Goal: Task Accomplishment & Management: Manage account settings

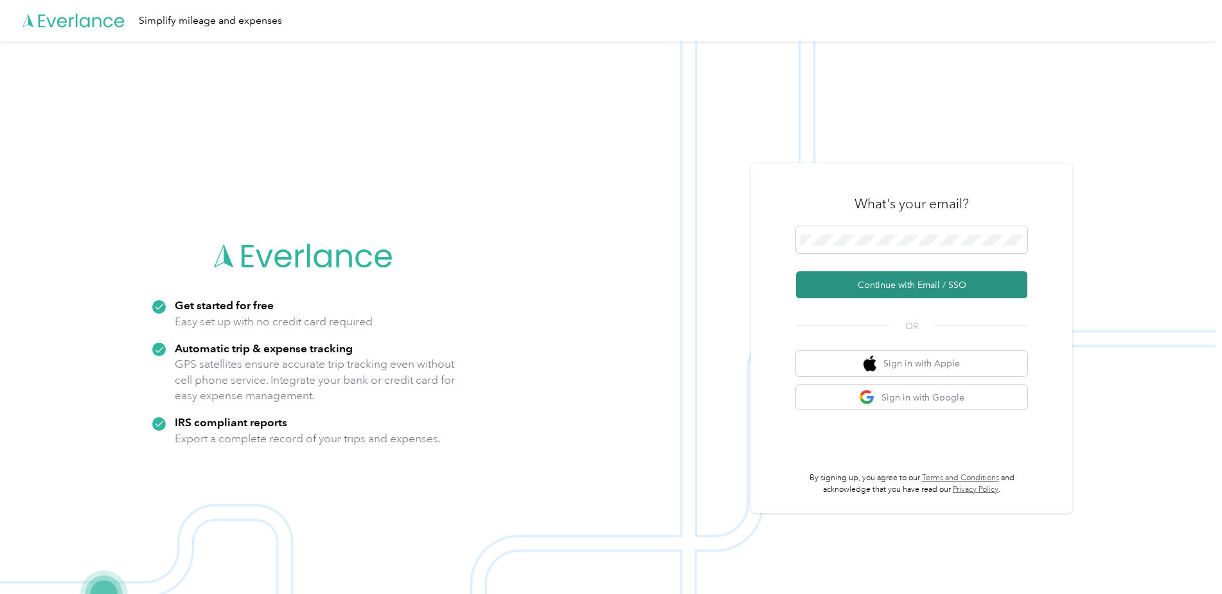
click at [908, 287] on button "Continue with Email / SSO" at bounding box center [911, 284] width 231 height 27
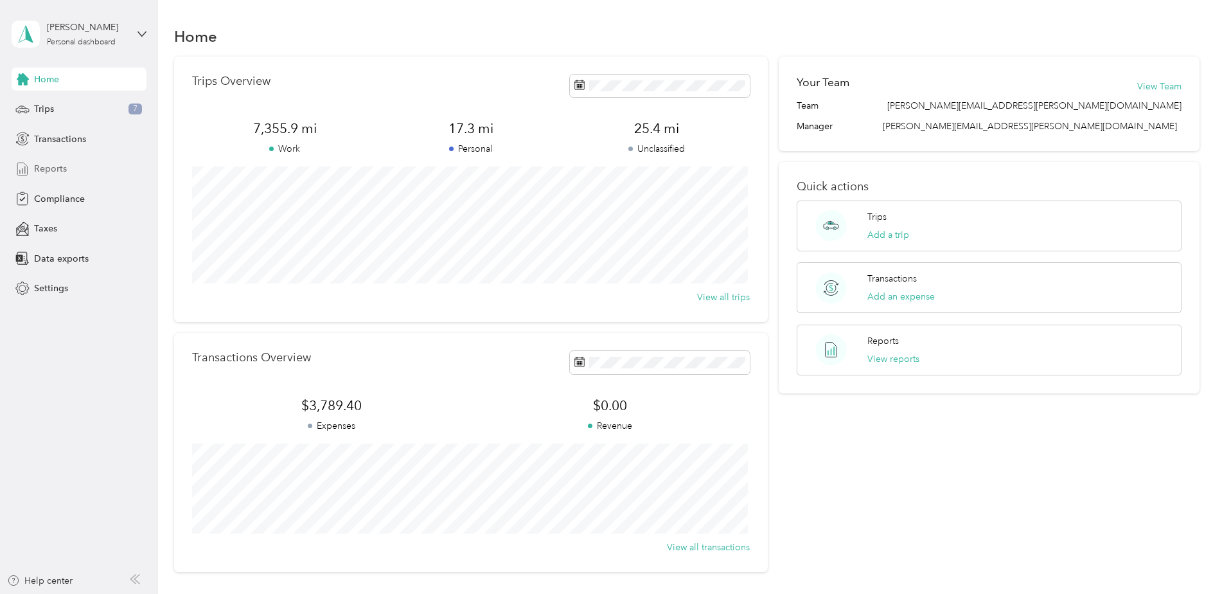
click at [40, 158] on div "Reports" at bounding box center [79, 168] width 135 height 23
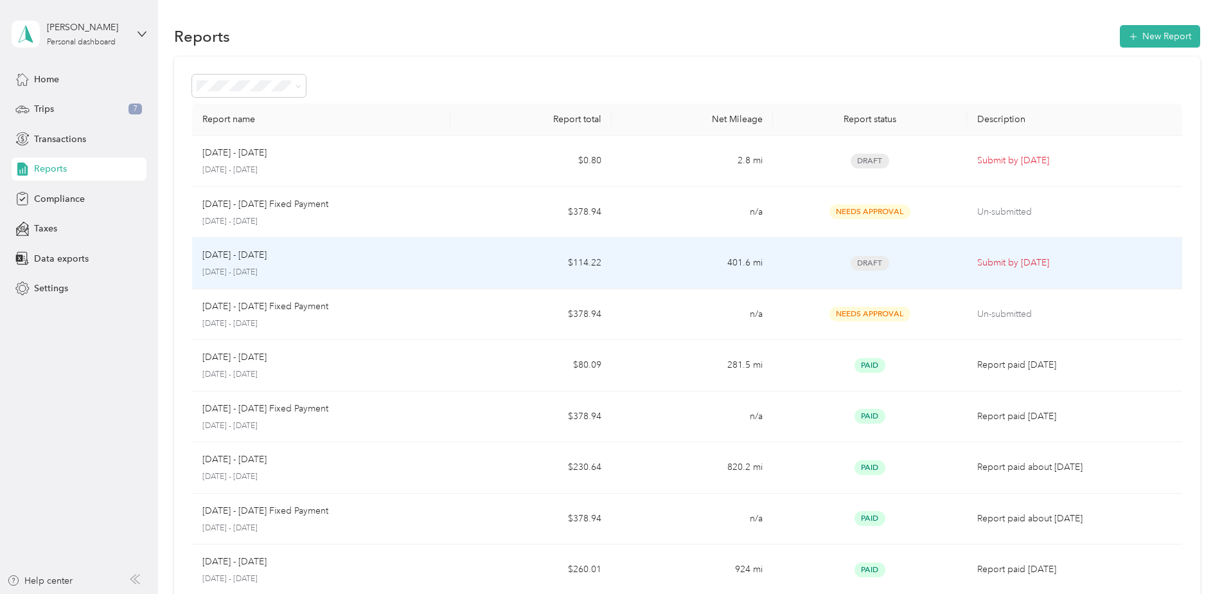
click at [663, 269] on td "401.6 mi" at bounding box center [692, 263] width 161 height 51
click at [373, 270] on p "[DATE] - [DATE]" at bounding box center [321, 273] width 238 height 12
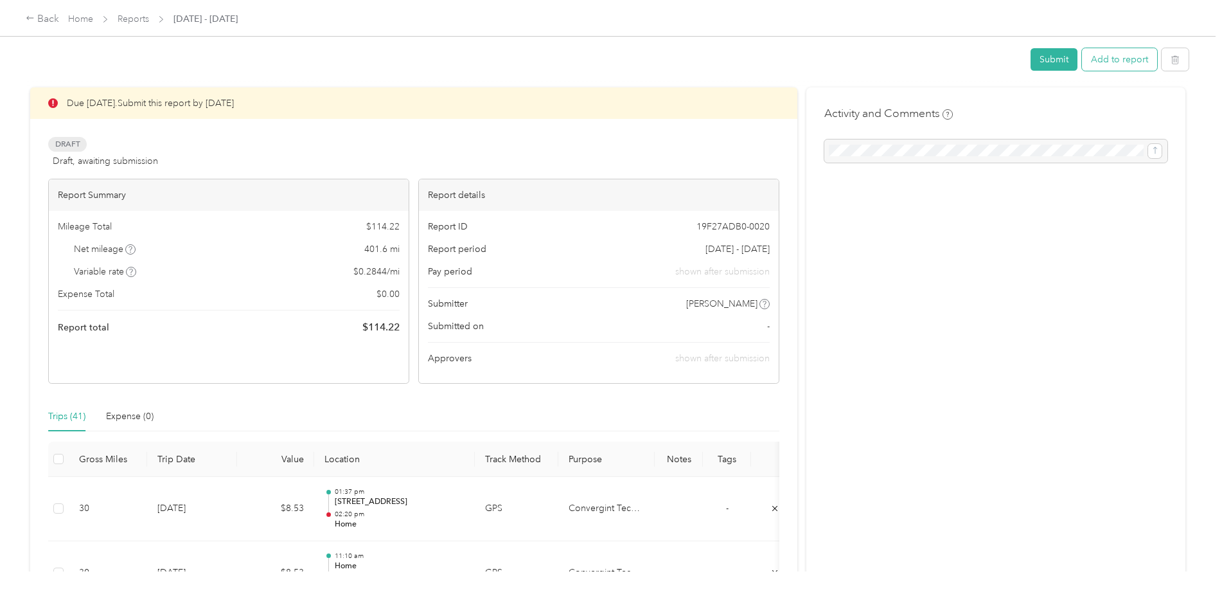
click at [1113, 61] on button "Add to report" at bounding box center [1119, 59] width 75 height 22
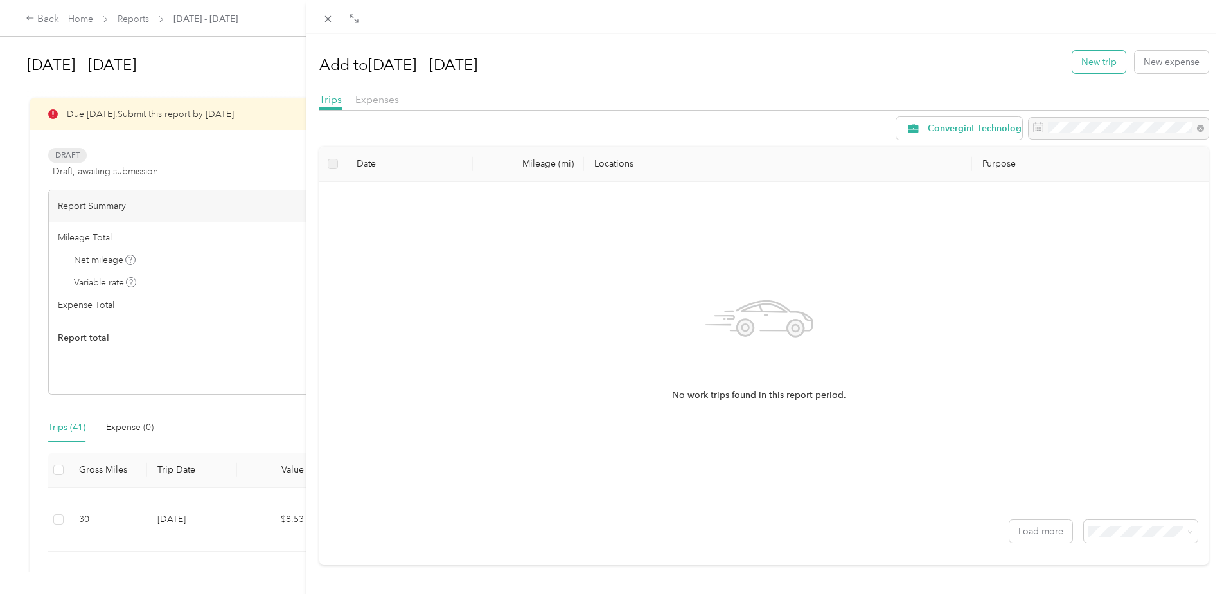
click at [1073, 64] on button "New trip" at bounding box center [1098, 62] width 53 height 22
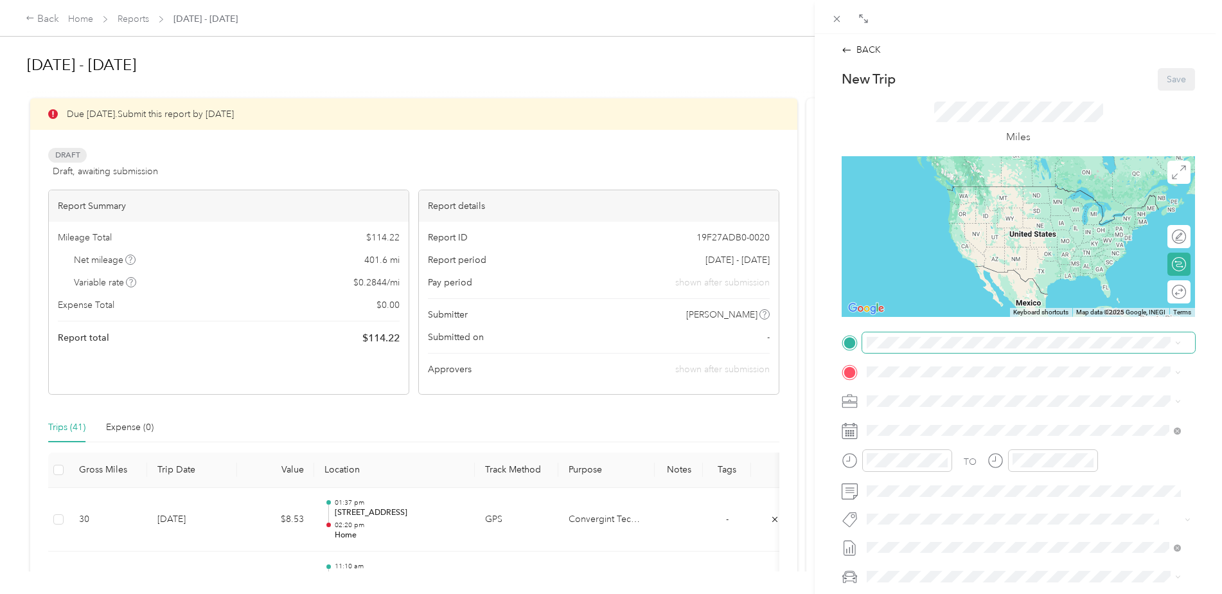
click at [933, 351] on span at bounding box center [1028, 342] width 333 height 21
click at [941, 403] on span "[STREET_ADDRESS][PERSON_NAME]" at bounding box center [967, 407] width 153 height 11
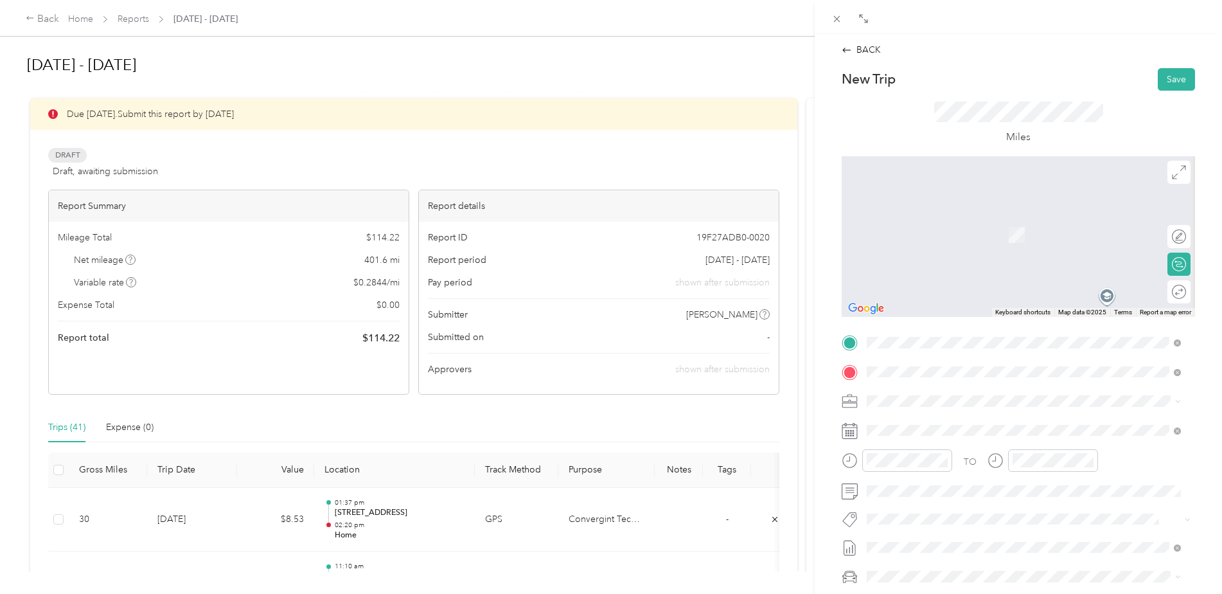
click at [962, 423] on span "[STREET_ADDRESS][US_STATE][PERSON_NAME][US_STATE]" at bounding box center [1014, 418] width 247 height 12
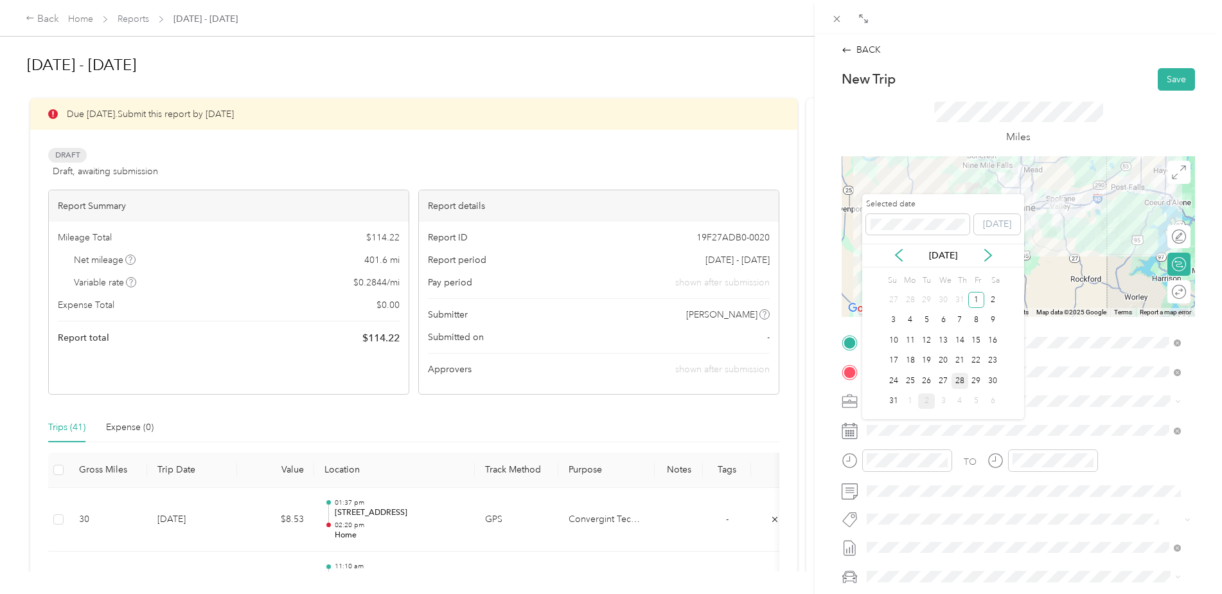
click at [958, 383] on div "28" at bounding box center [960, 381] width 17 height 16
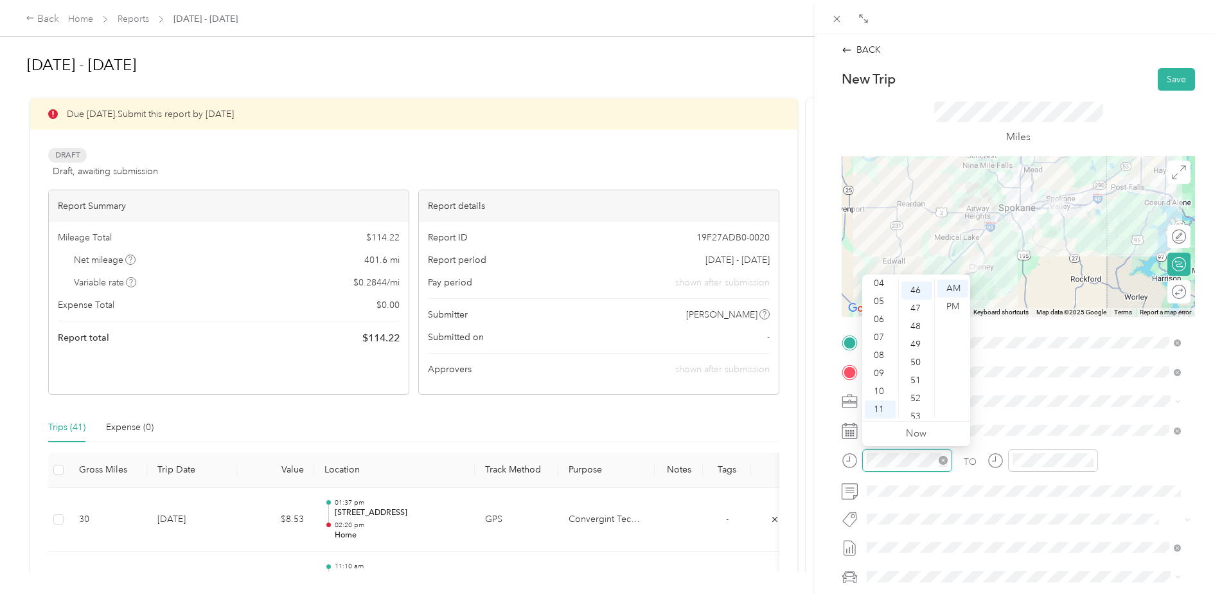
scroll to position [828, 0]
click at [887, 391] on div "10" at bounding box center [880, 391] width 31 height 18
click at [918, 394] on div "45" at bounding box center [916, 399] width 31 height 18
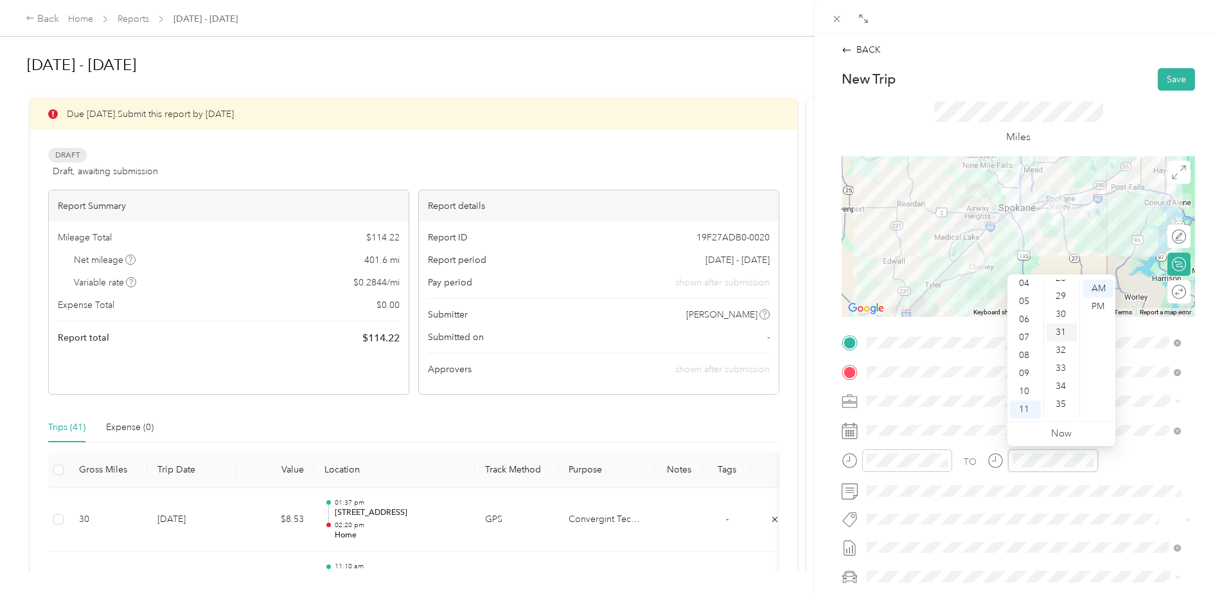
scroll to position [385, 0]
click at [1064, 368] on div "26" at bounding box center [1062, 371] width 31 height 18
click at [930, 553] on span "Volkswagen Tiguan" at bounding box center [910, 552] width 78 height 11
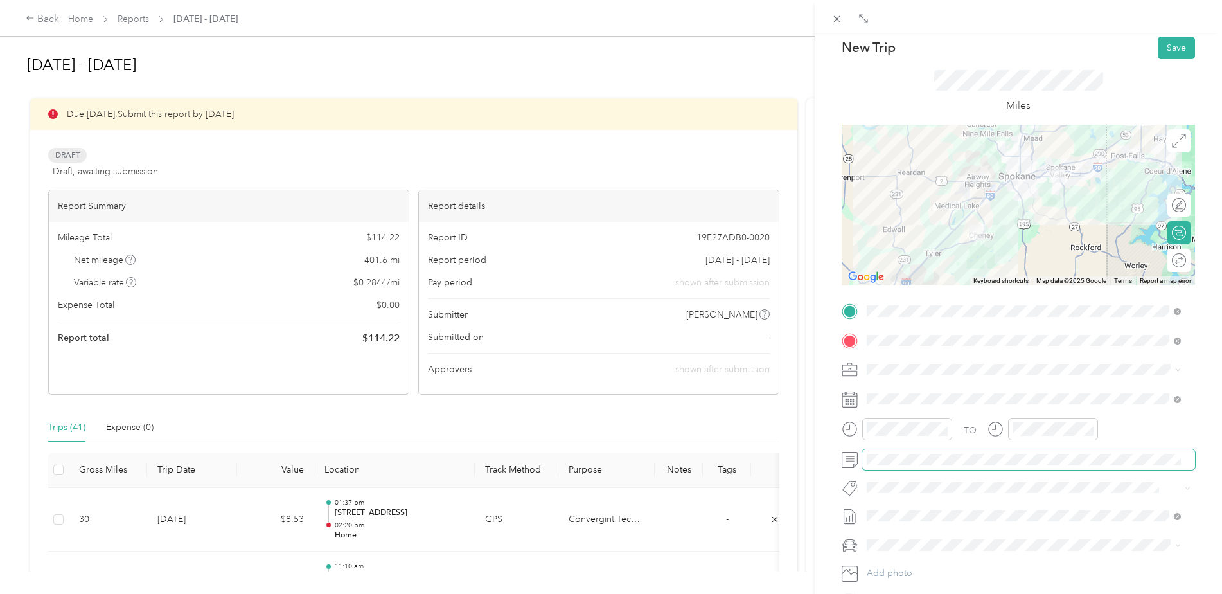
scroll to position [0, 0]
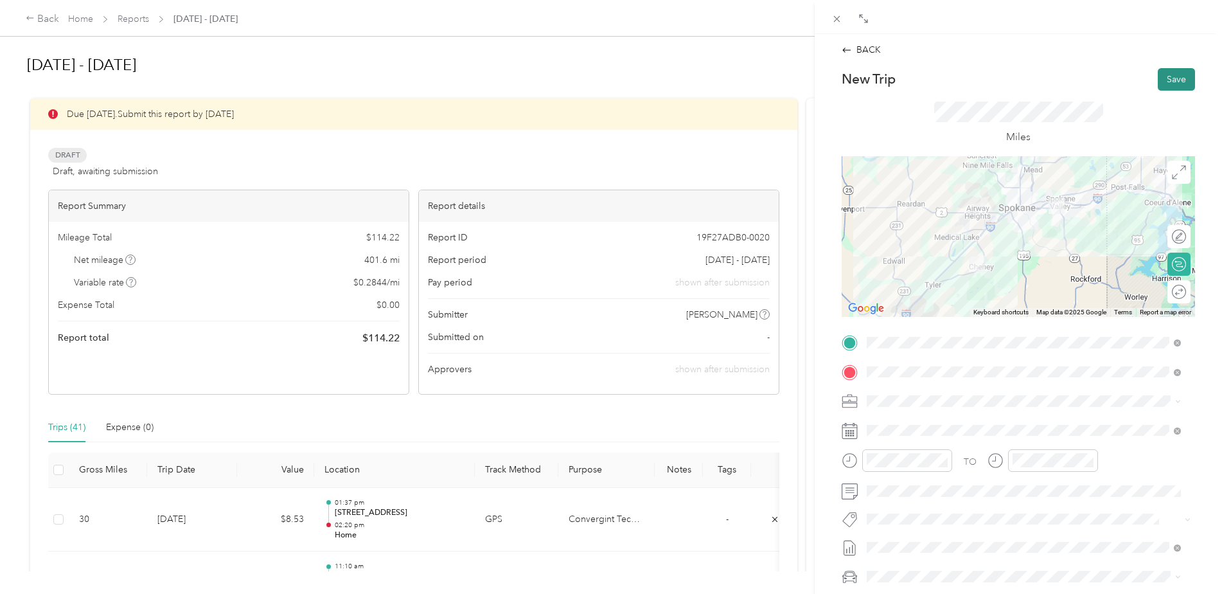
click at [1163, 83] on button "Save" at bounding box center [1176, 79] width 37 height 22
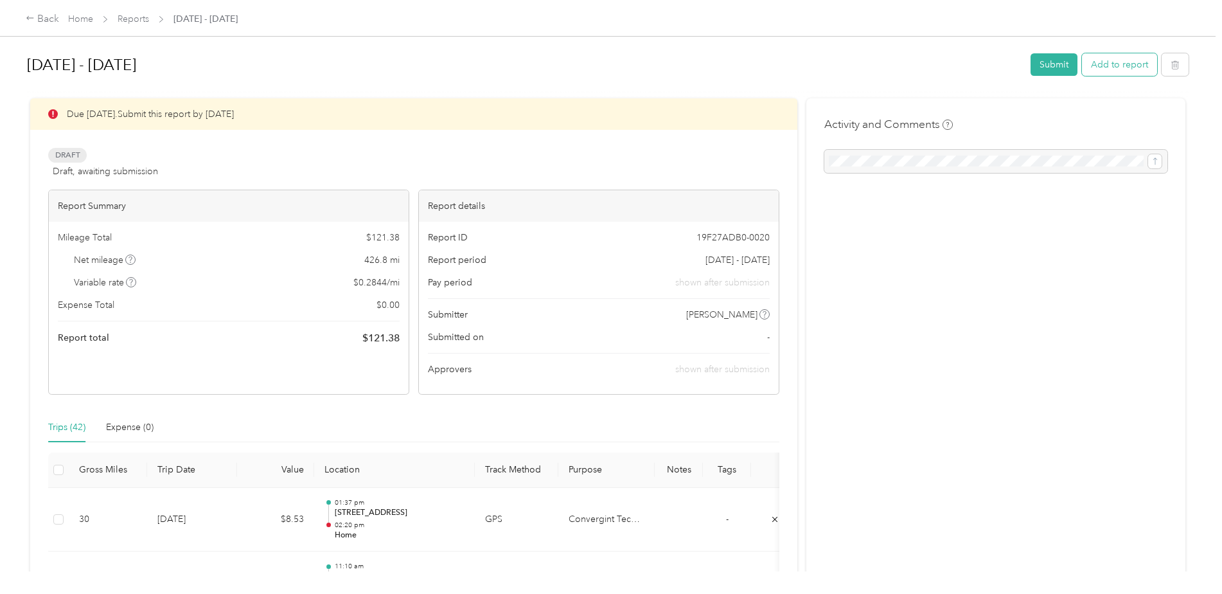
click at [1117, 70] on button "Add to report" at bounding box center [1119, 64] width 75 height 22
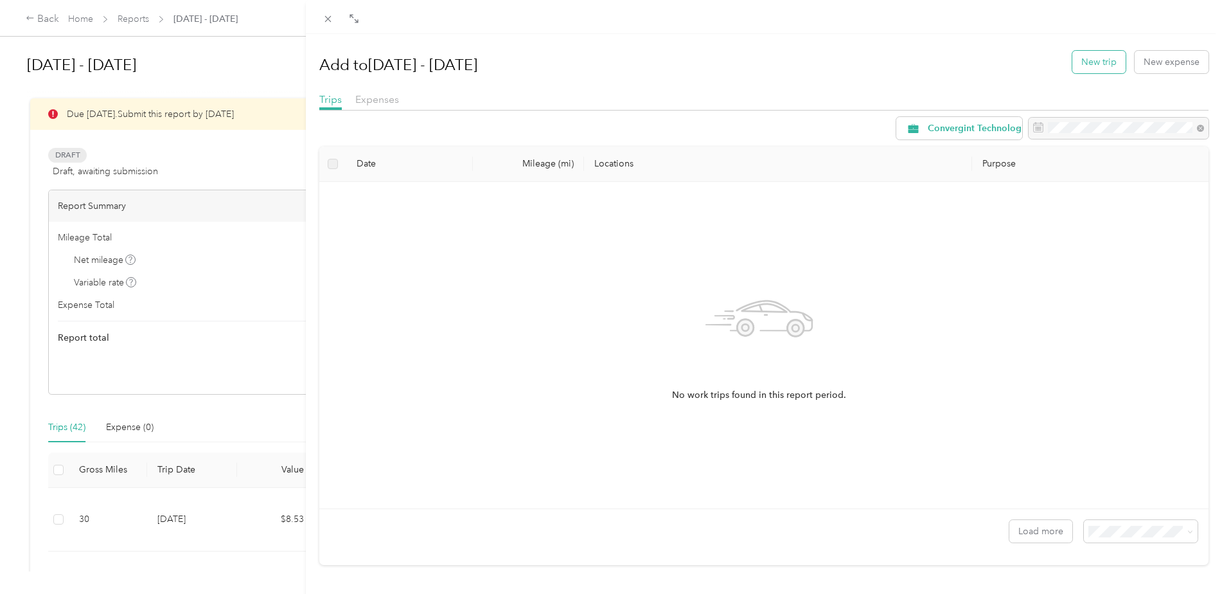
click at [1083, 66] on button "New trip" at bounding box center [1098, 62] width 53 height 22
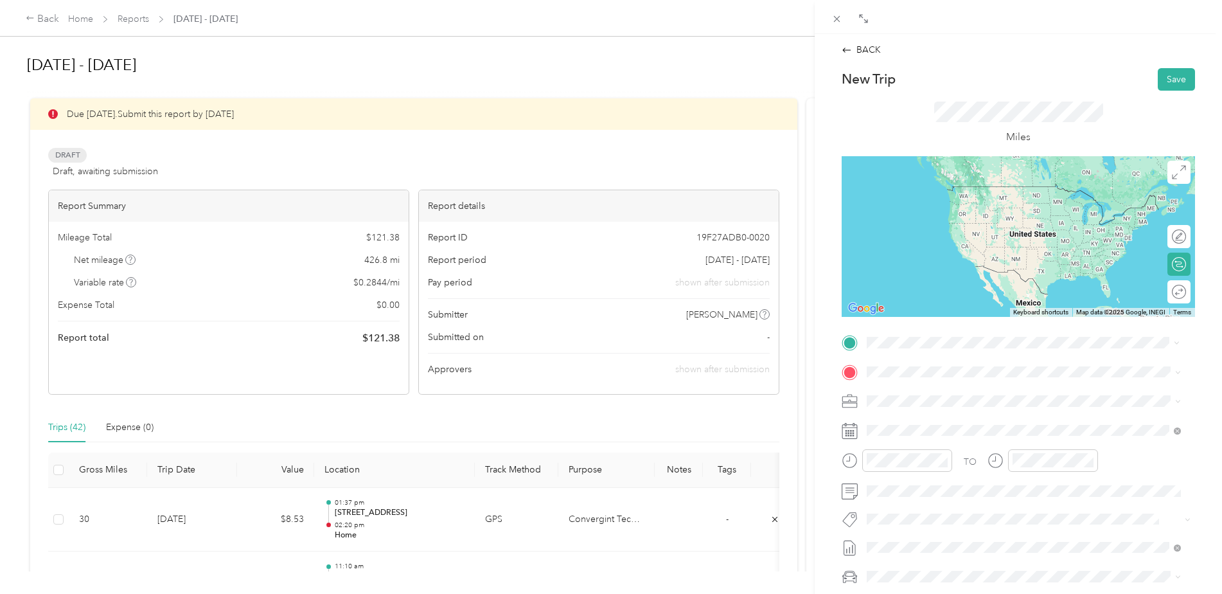
click at [991, 394] on span "[STREET_ADDRESS][US_STATE][PERSON_NAME][US_STATE]" at bounding box center [1014, 389] width 247 height 12
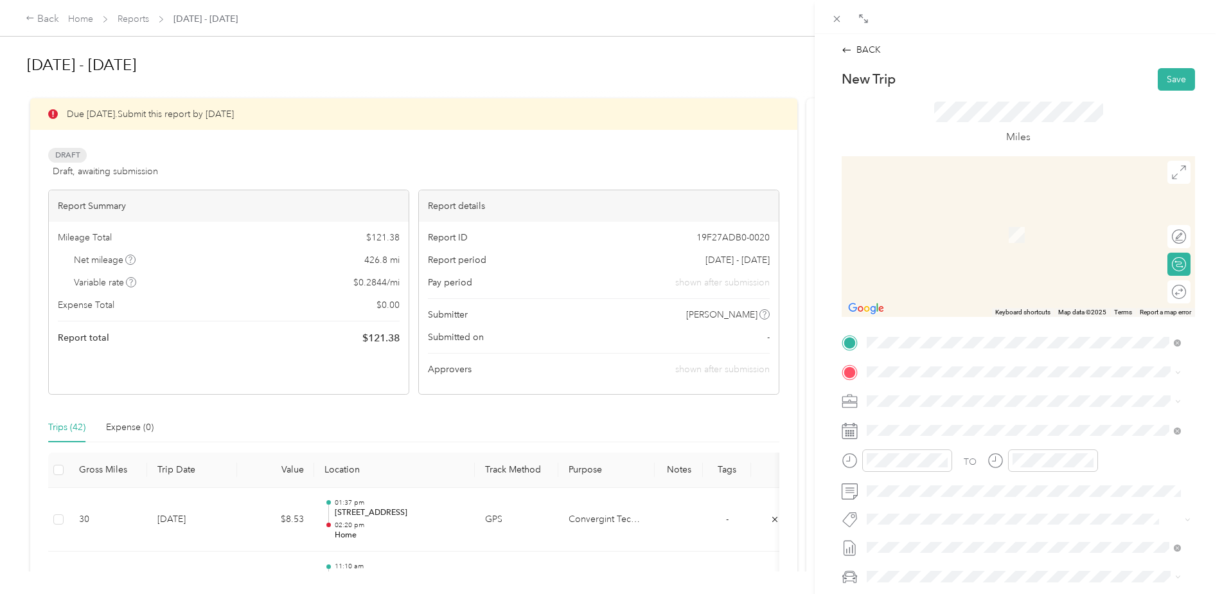
click at [937, 412] on span "120 East 4th Avenue Post Falls, Idaho 83854, United States" at bounding box center [955, 418] width 128 height 12
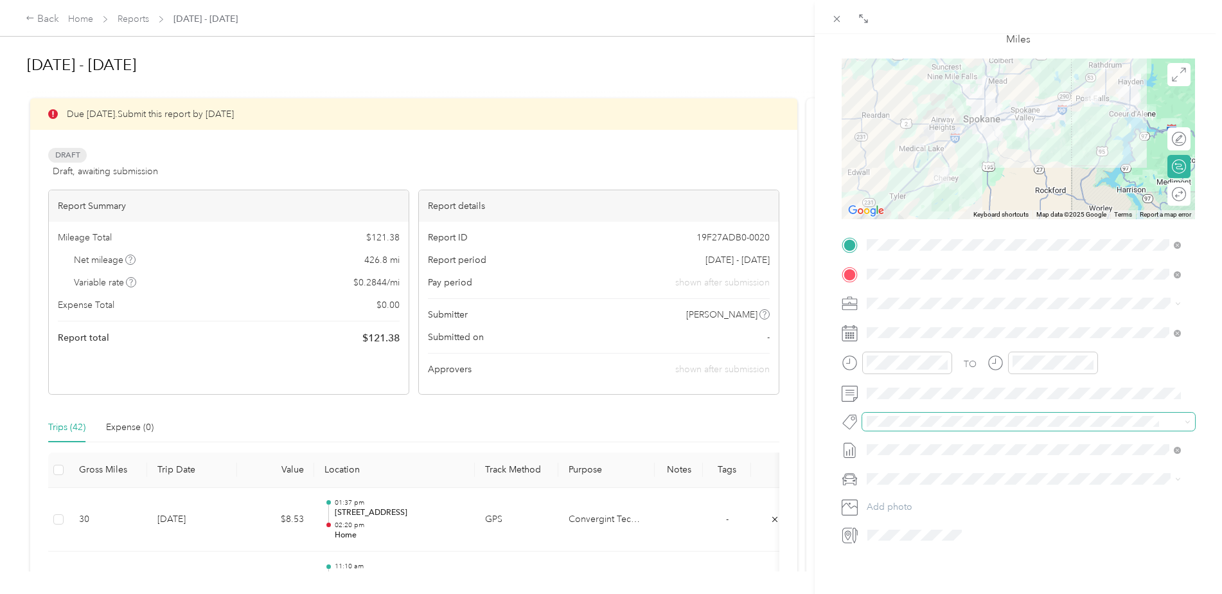
scroll to position [128, 0]
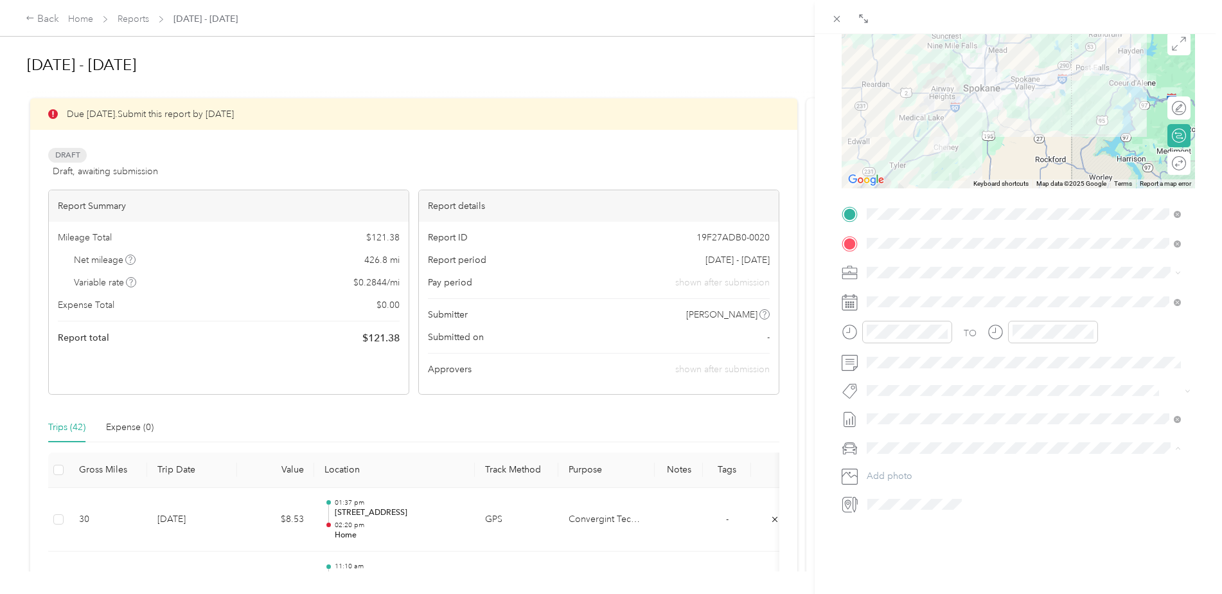
click at [934, 493] on span "Volkswagen Tiguan" at bounding box center [910, 493] width 78 height 11
click at [1026, 352] on div "12" at bounding box center [1025, 360] width 31 height 18
click at [1061, 378] on div "15" at bounding box center [1062, 373] width 31 height 18
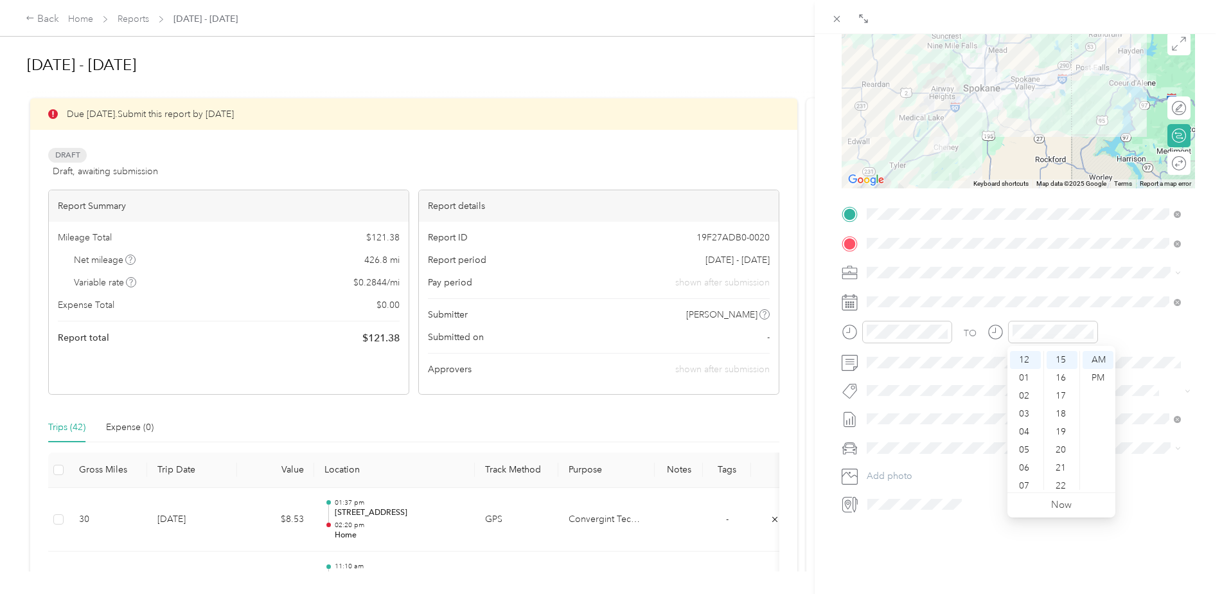
scroll to position [270, 0]
click at [1094, 376] on div "PM" at bounding box center [1098, 378] width 31 height 18
click at [915, 438] on div "38" at bounding box center [916, 437] width 31 height 18
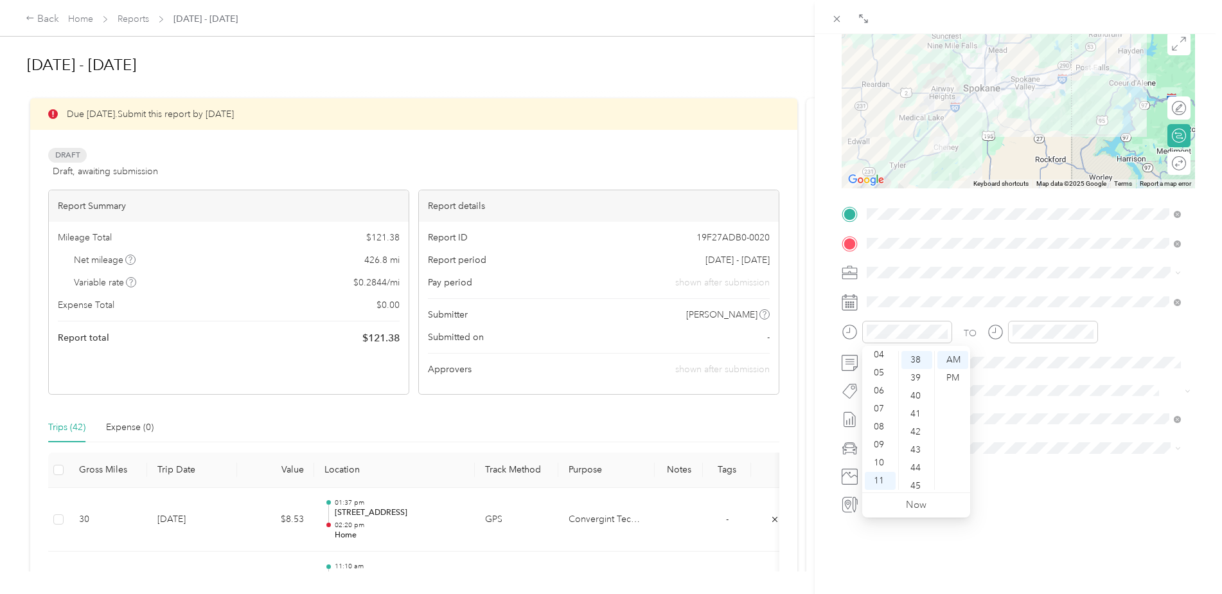
click at [899, 542] on div "BACK New Trip Save This trip cannot be edited because it is either under review…" at bounding box center [1018, 331] width 407 height 594
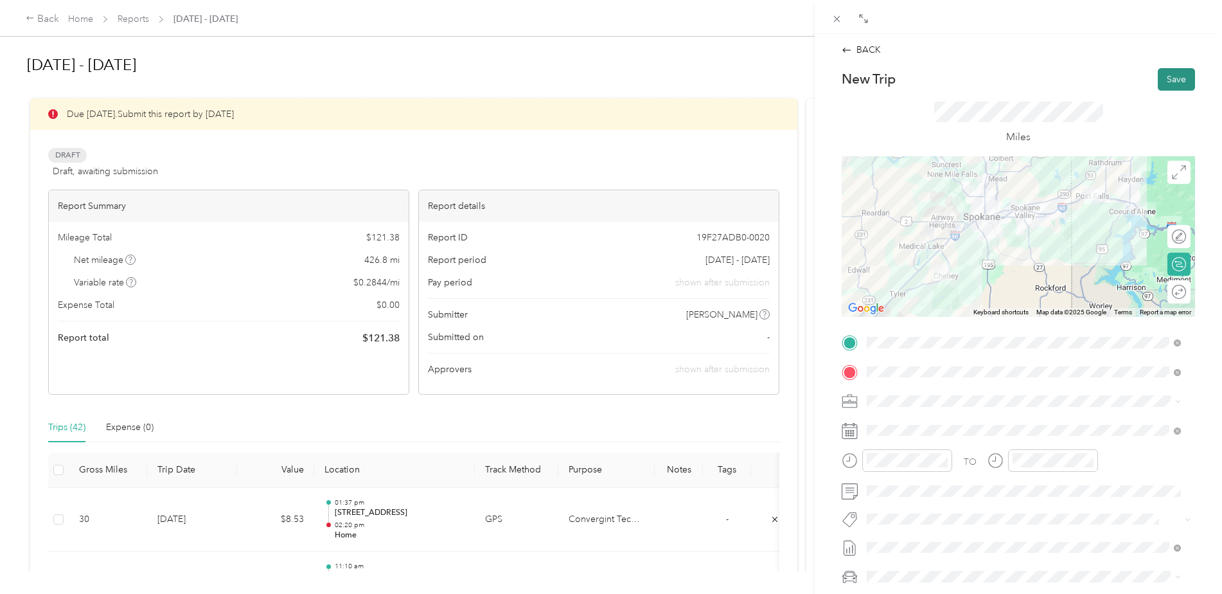
click at [1162, 78] on button "Save" at bounding box center [1176, 79] width 37 height 22
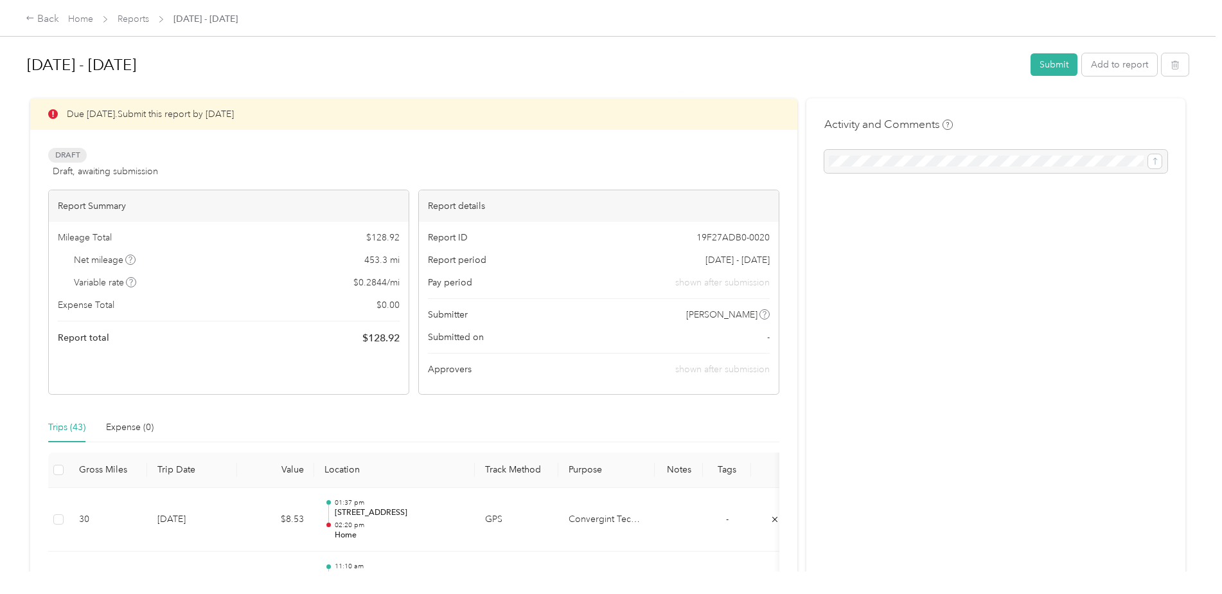
click at [238, 413] on div "Trips (43) Expense (0)" at bounding box center [413, 427] width 731 height 30
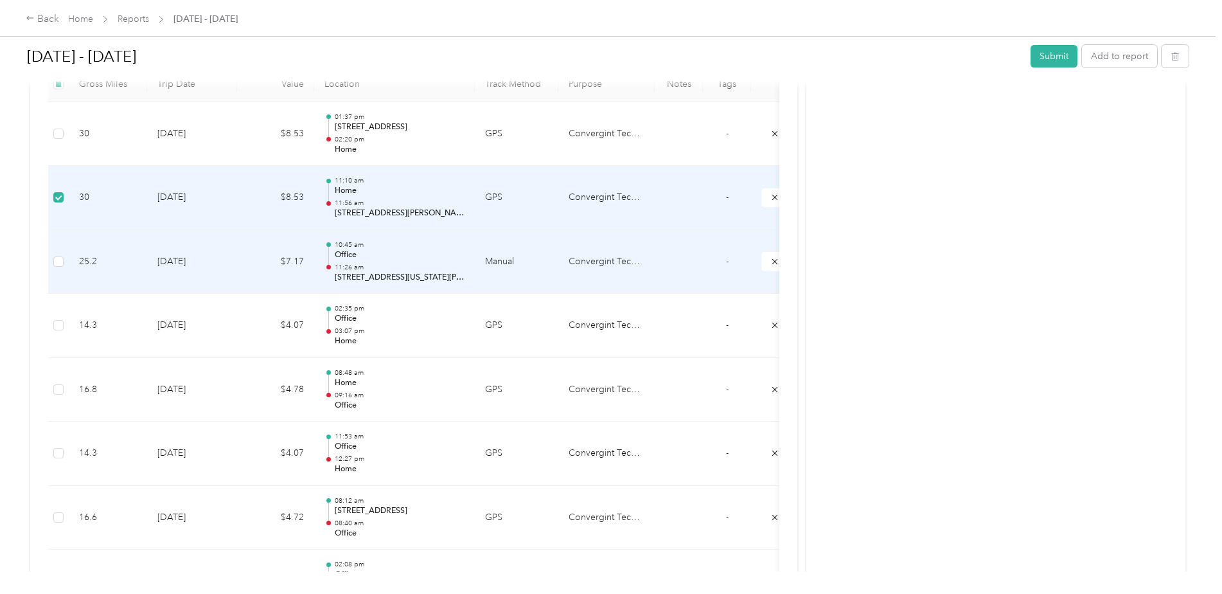
scroll to position [257, 0]
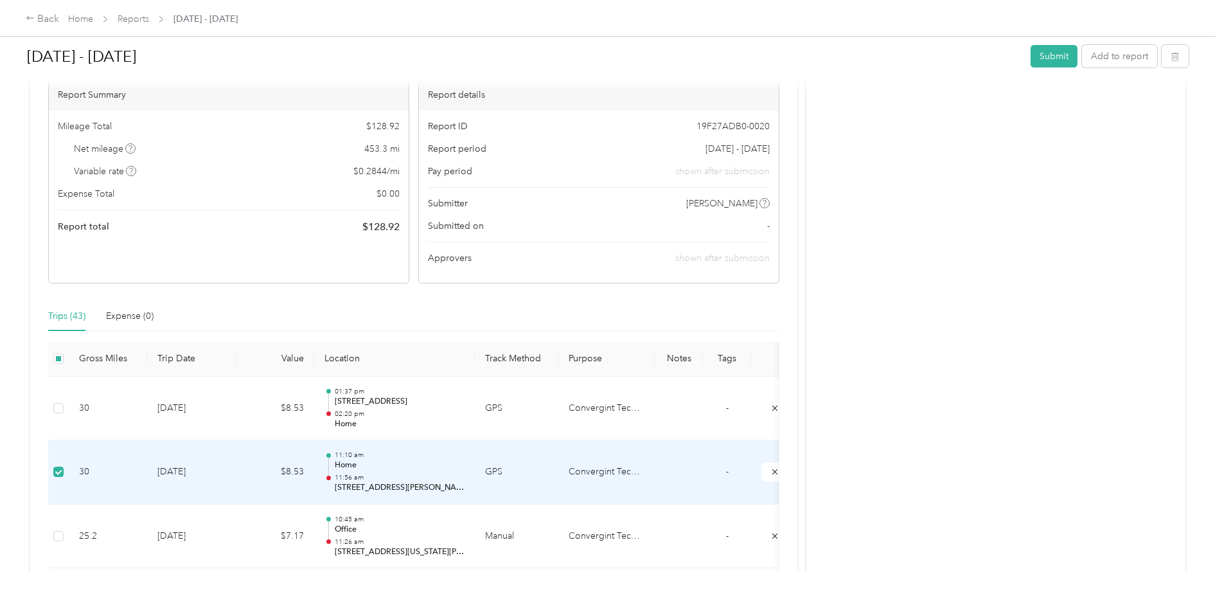
scroll to position [0, 0]
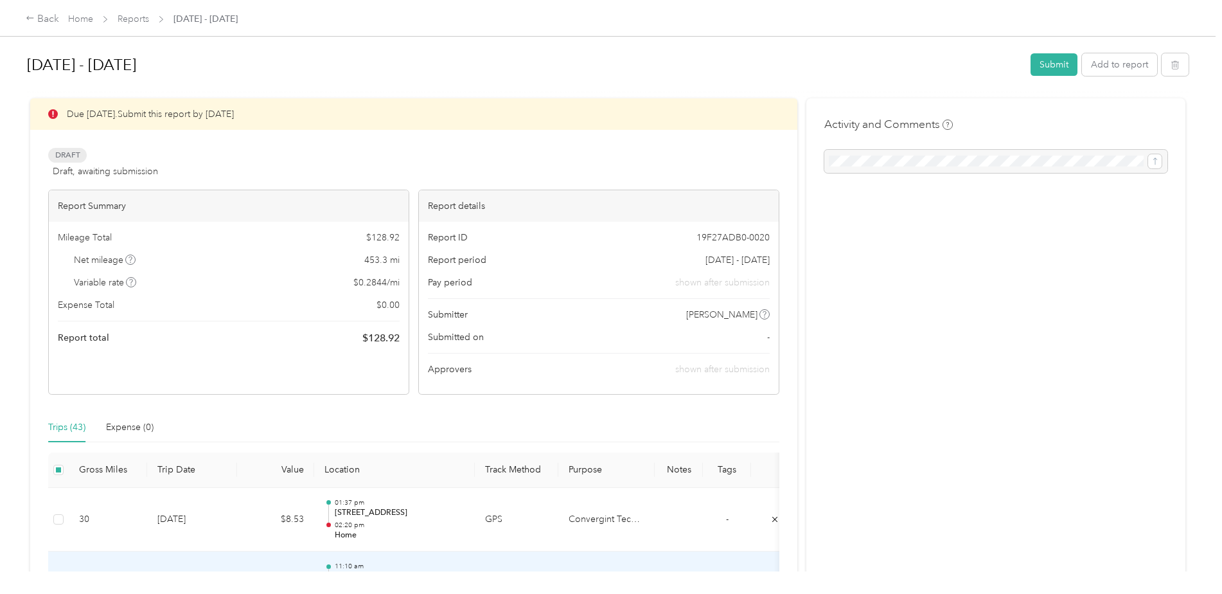
click at [580, 435] on div "Trips (43) Expense (0)" at bounding box center [413, 427] width 731 height 30
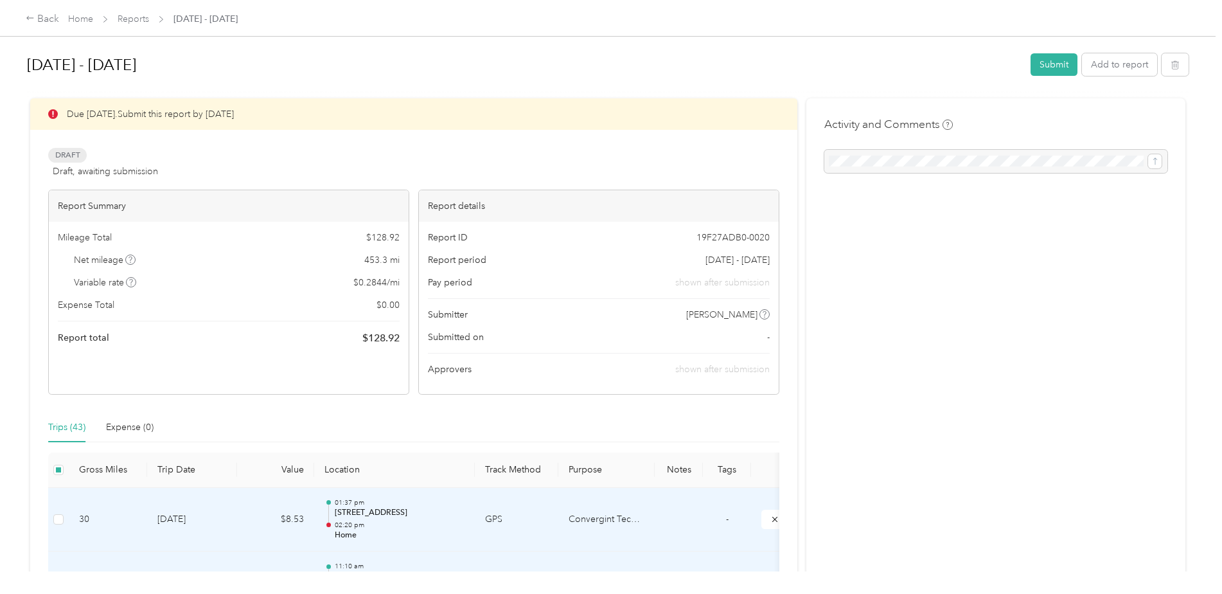
click at [508, 509] on td "GPS" at bounding box center [517, 520] width 84 height 64
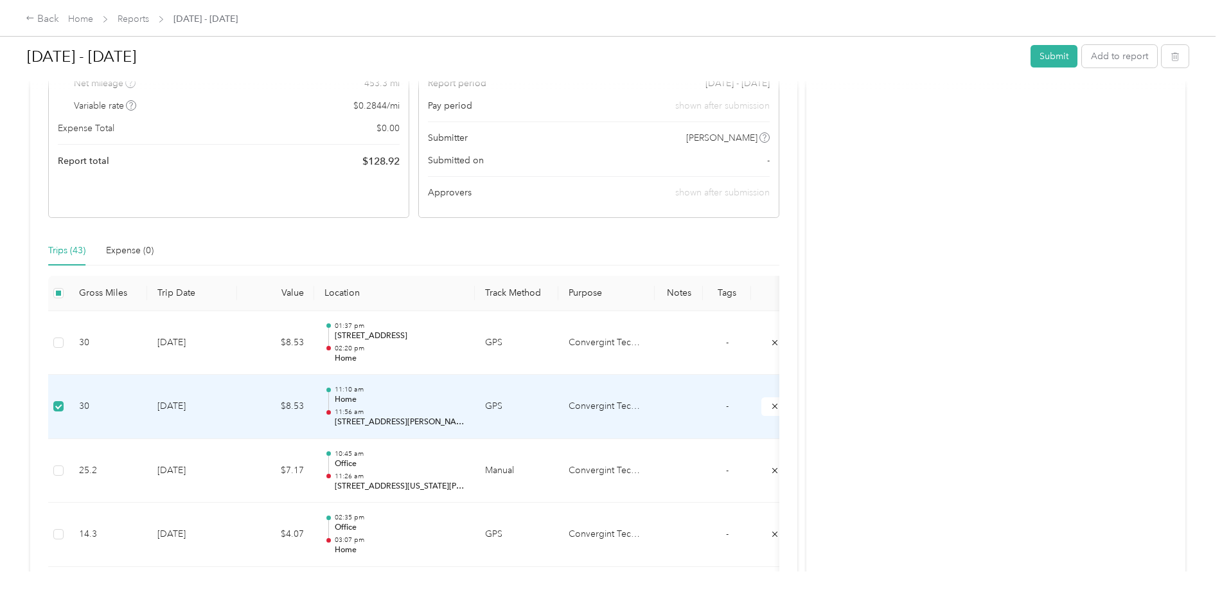
scroll to position [257, 0]
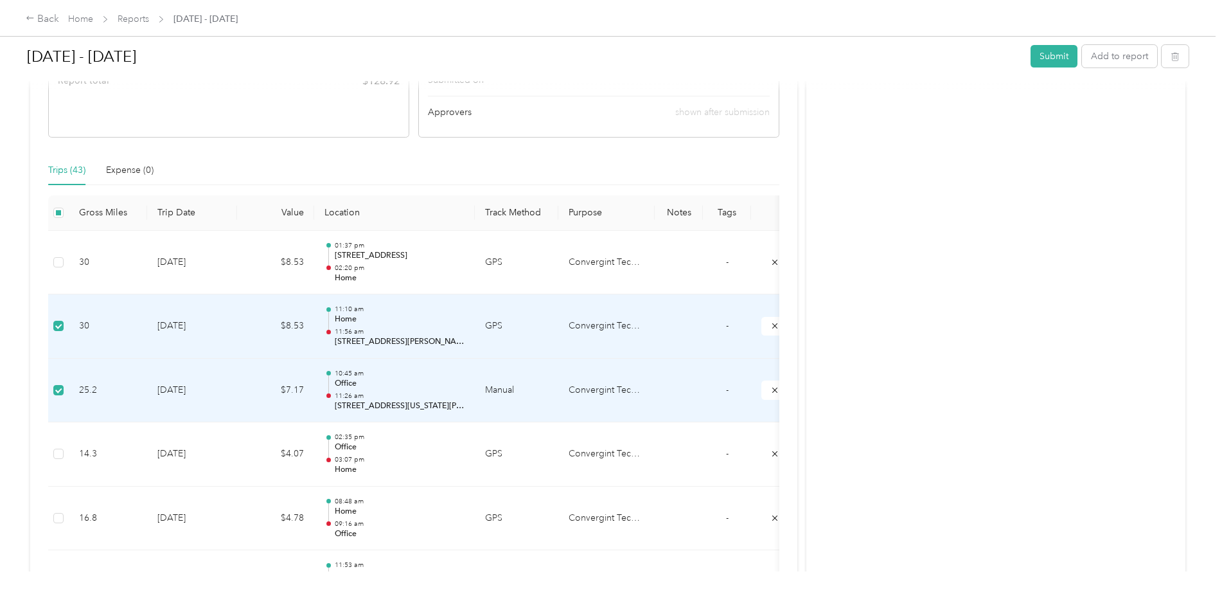
click at [49, 326] on td at bounding box center [58, 326] width 21 height 64
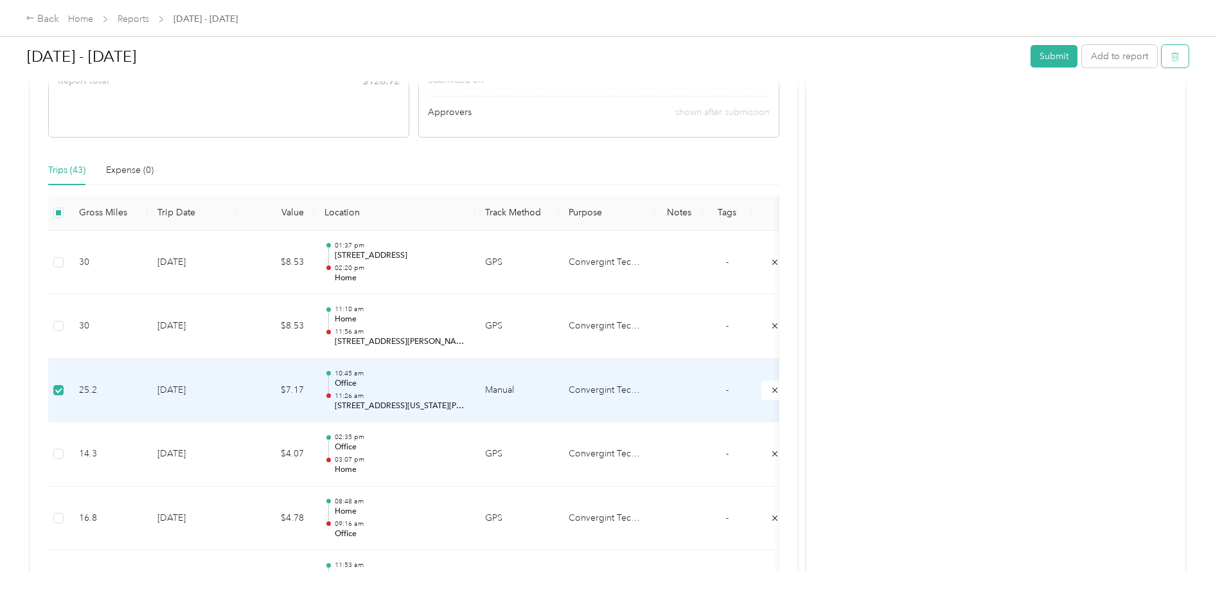
click at [1176, 57] on icon "button" at bounding box center [1176, 57] width 0 height 3
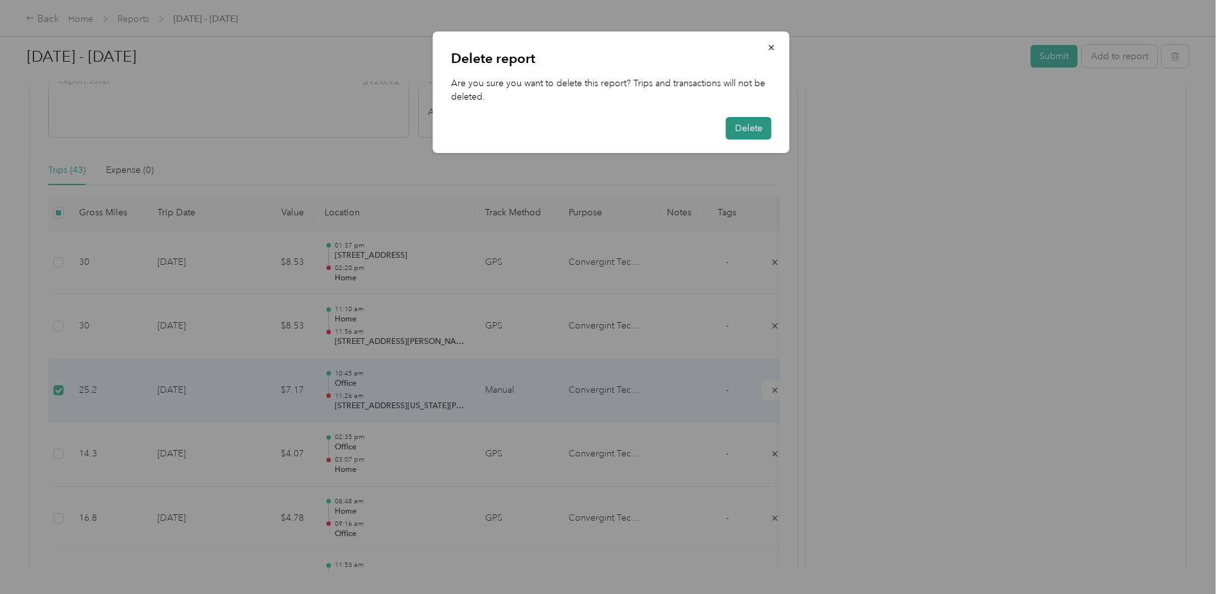
click at [749, 128] on button "Delete" at bounding box center [749, 128] width 46 height 22
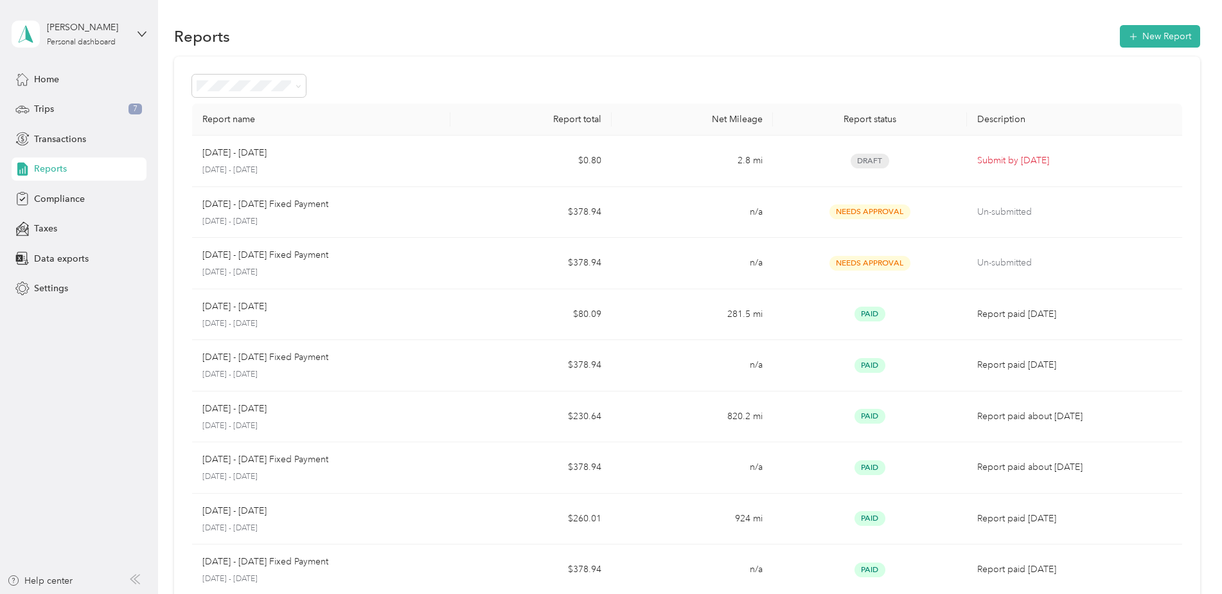
click at [84, 176] on div "Reports" at bounding box center [79, 168] width 135 height 23
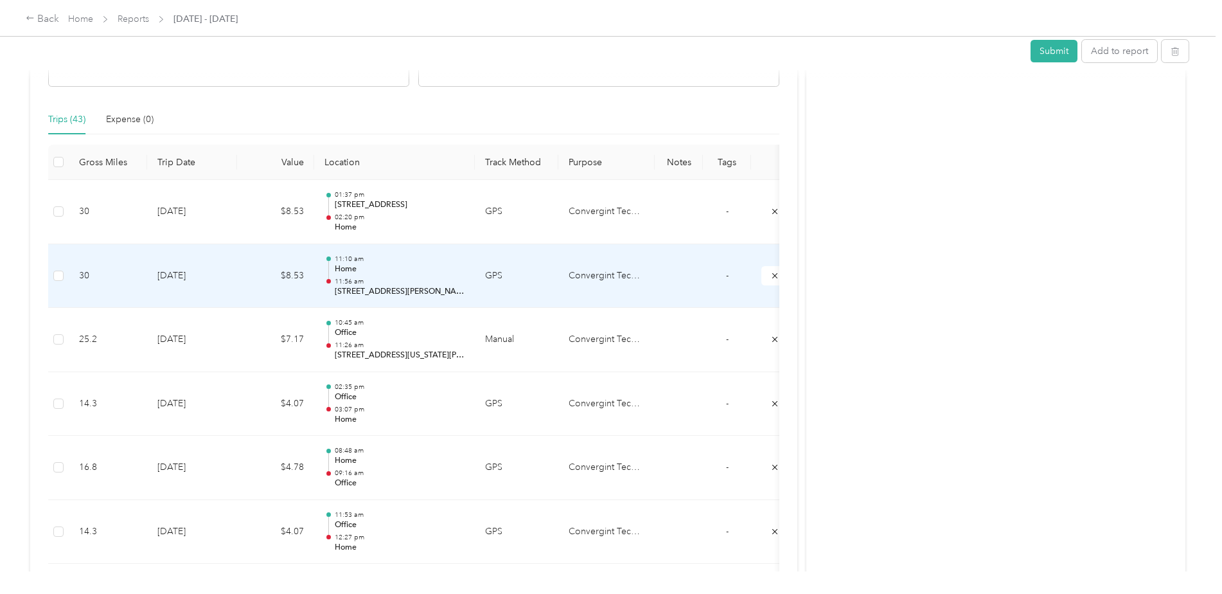
scroll to position [385, 0]
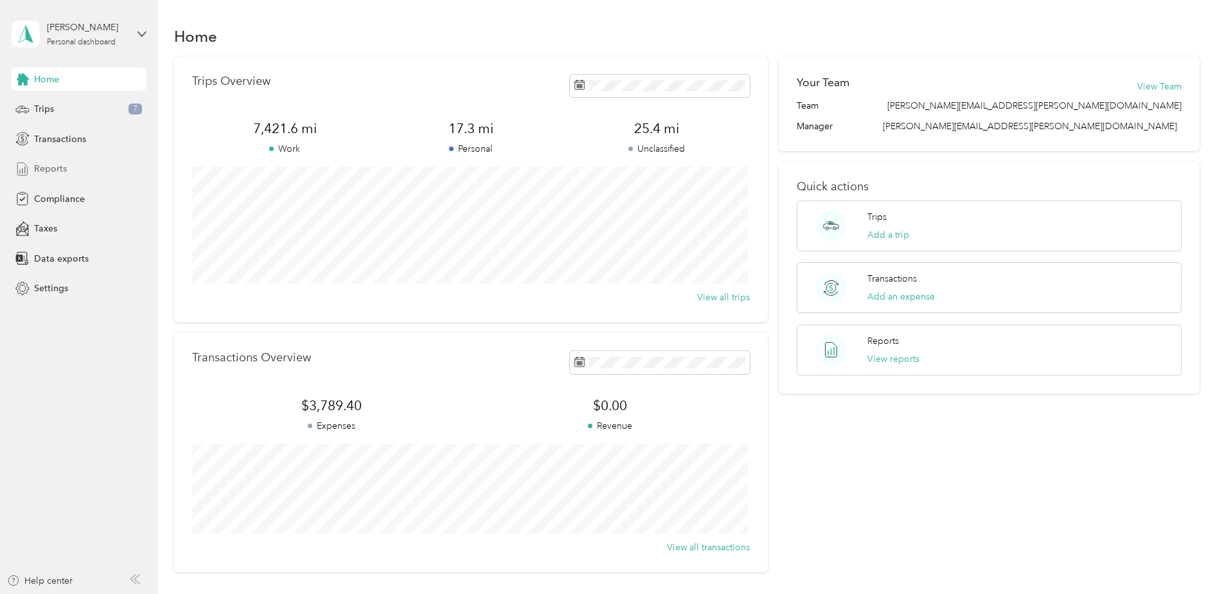
click at [53, 164] on span "Reports" at bounding box center [50, 168] width 33 height 13
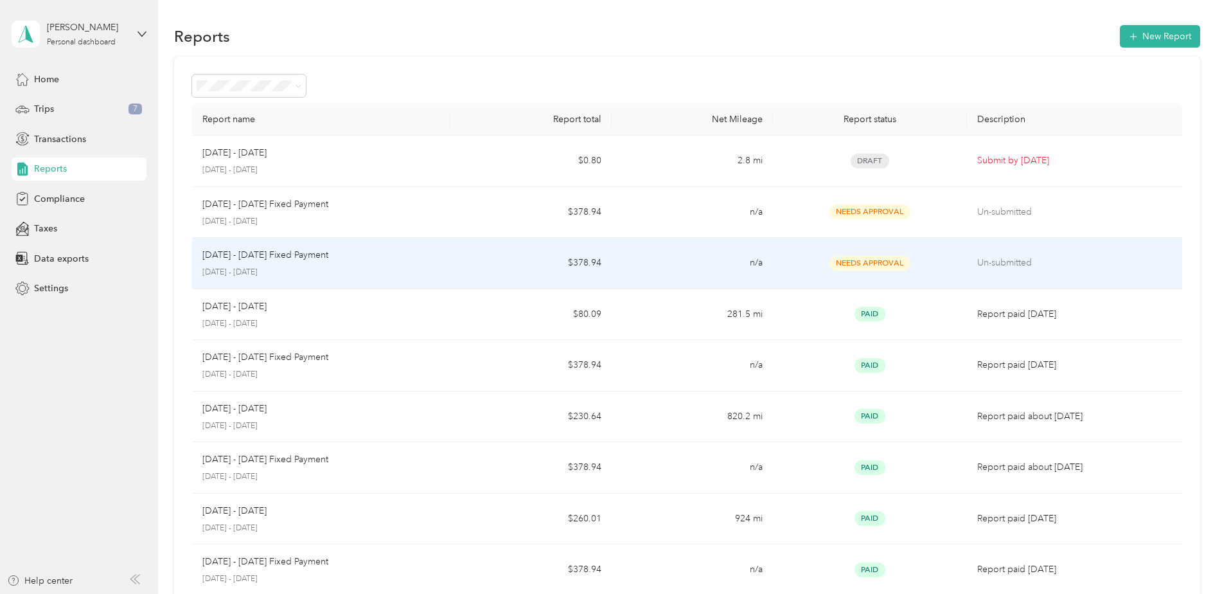
click at [430, 266] on div "Aug 1 - 31, 2025 Fixed Payment August 1 - 31, 2025" at bounding box center [321, 263] width 238 height 30
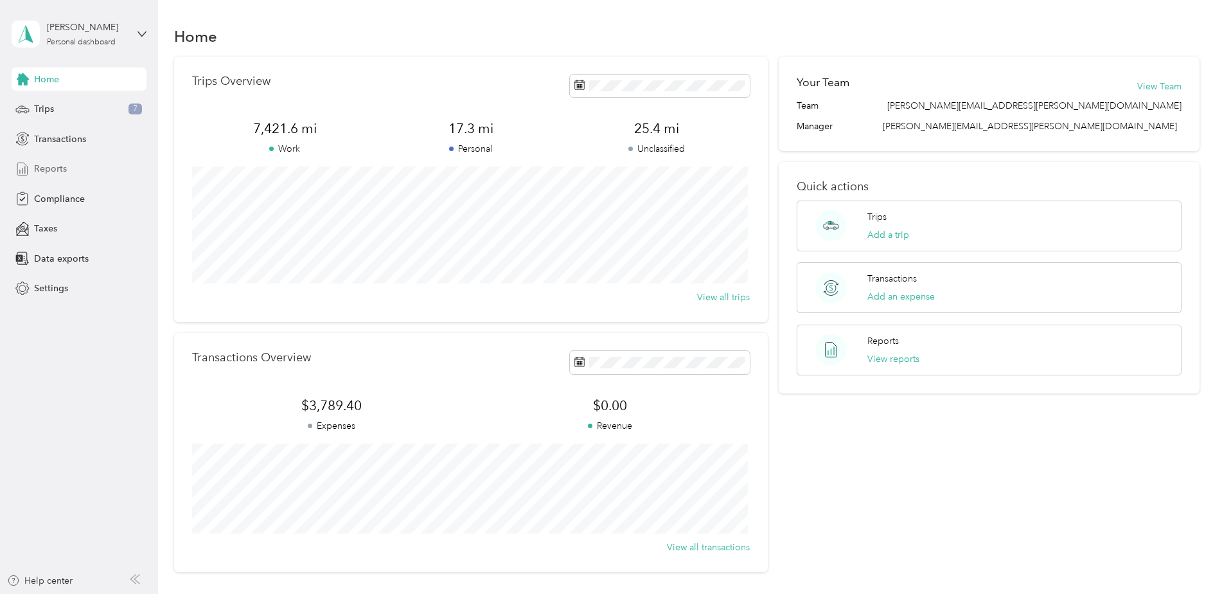
click at [69, 171] on div "Reports" at bounding box center [79, 168] width 135 height 23
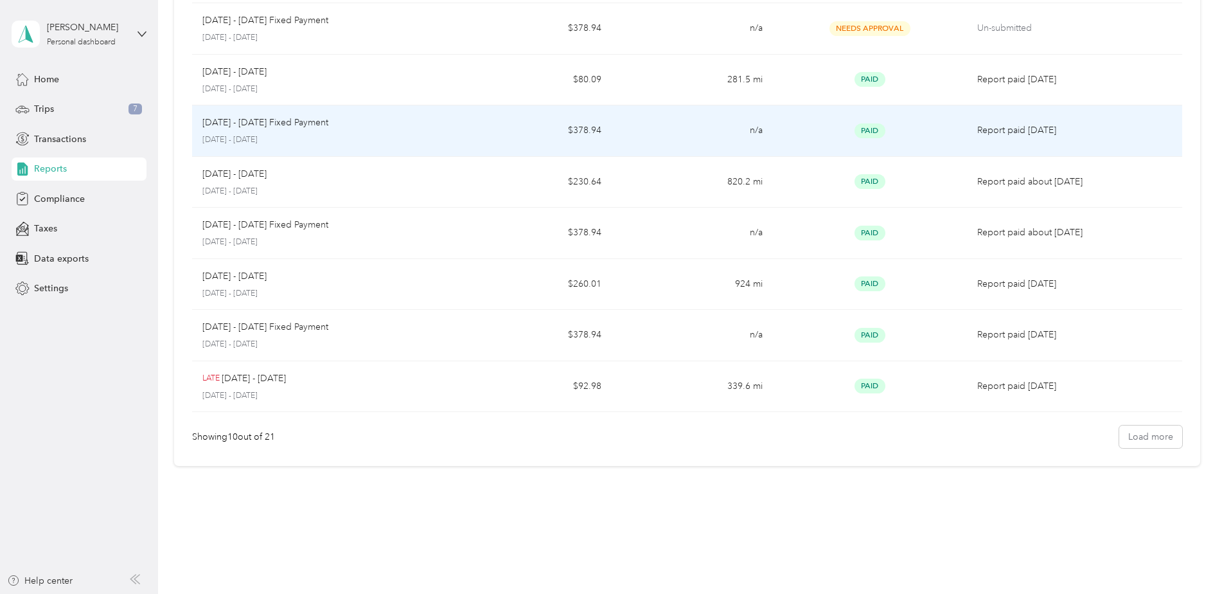
scroll to position [240, 0]
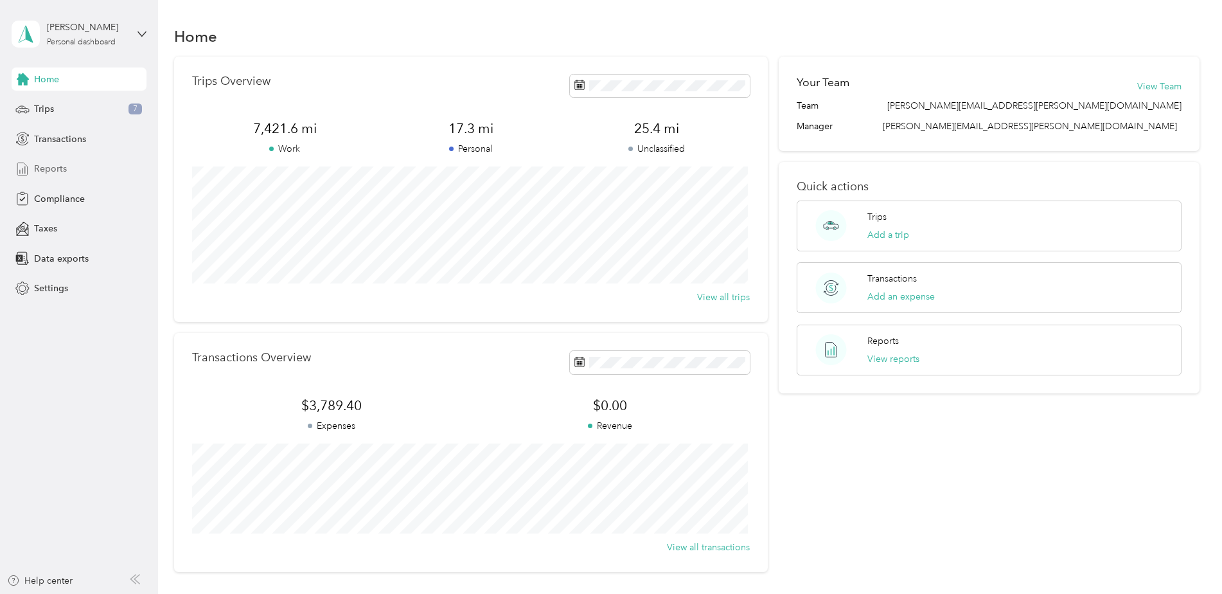
click at [71, 164] on div "Reports" at bounding box center [79, 168] width 135 height 23
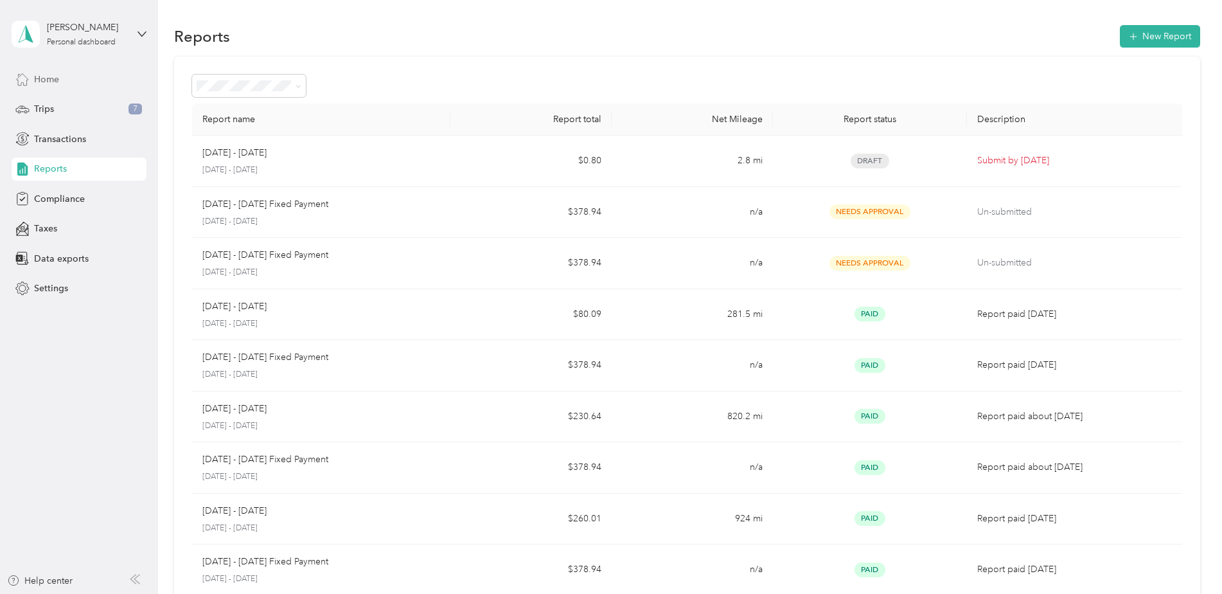
click at [49, 76] on span "Home" at bounding box center [46, 79] width 25 height 13
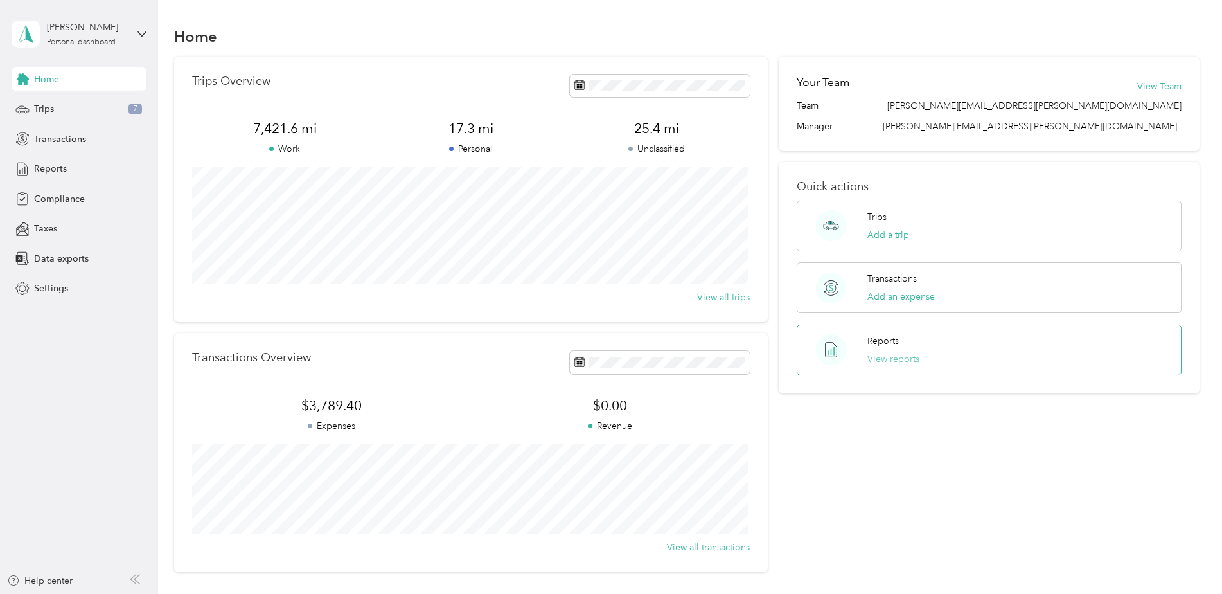
click at [891, 352] on button "View reports" at bounding box center [893, 358] width 52 height 13
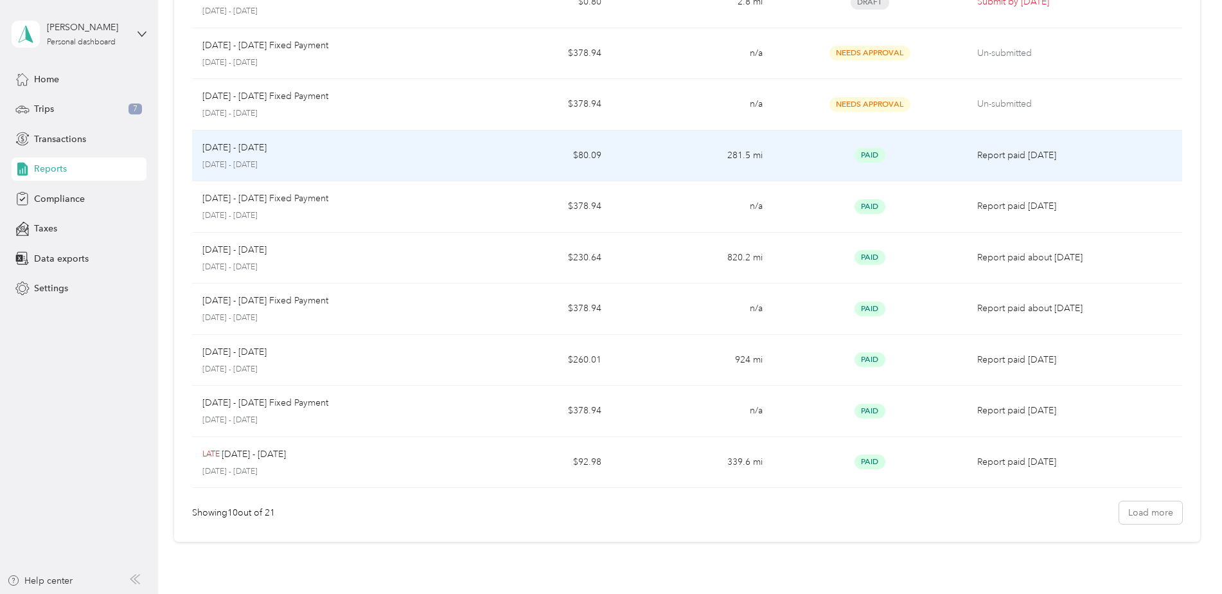
scroll to position [240, 0]
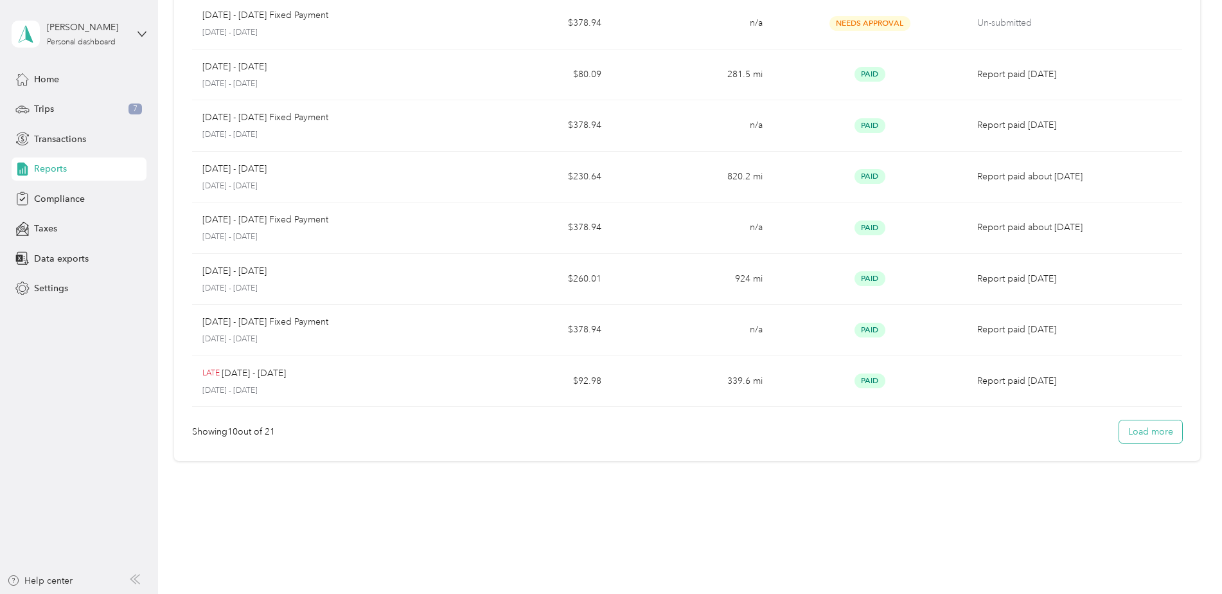
click at [1154, 435] on button "Load more" at bounding box center [1150, 431] width 63 height 22
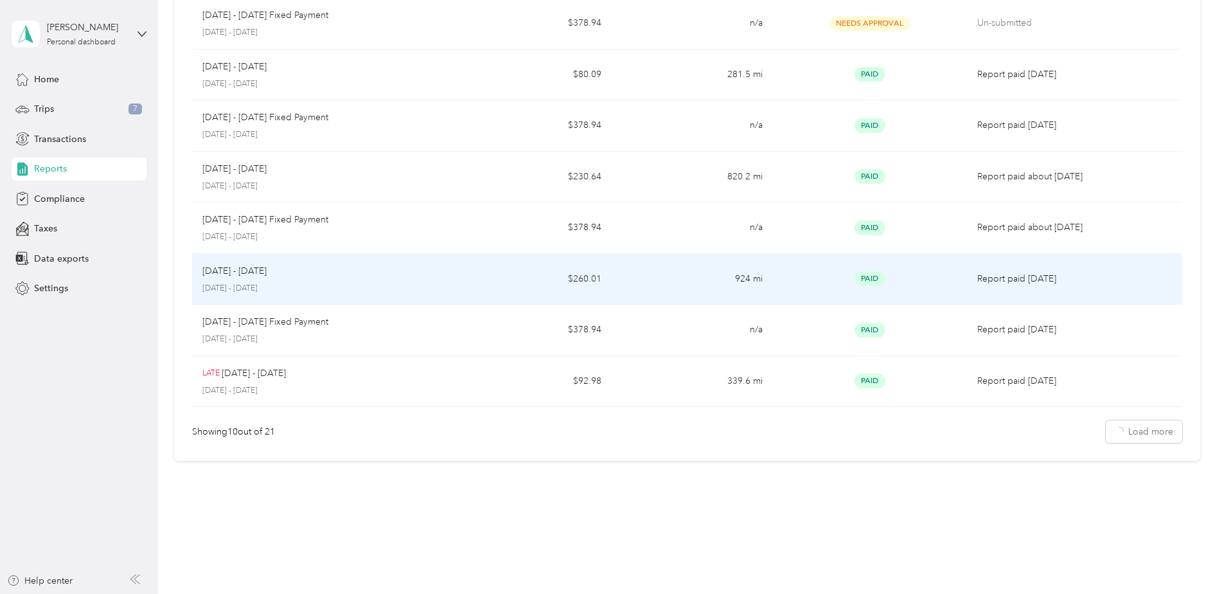
scroll to position [0, 0]
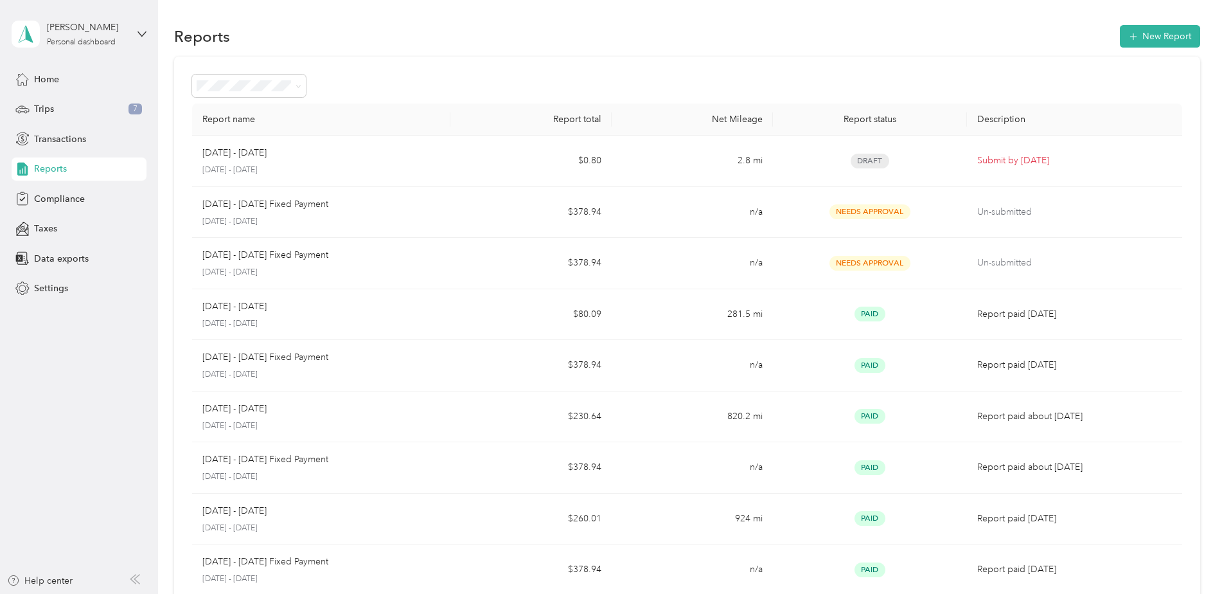
click at [213, 115] on th "Report name" at bounding box center [321, 119] width 258 height 32
click at [256, 153] on span "Needs approval" at bounding box center [234, 154] width 66 height 11
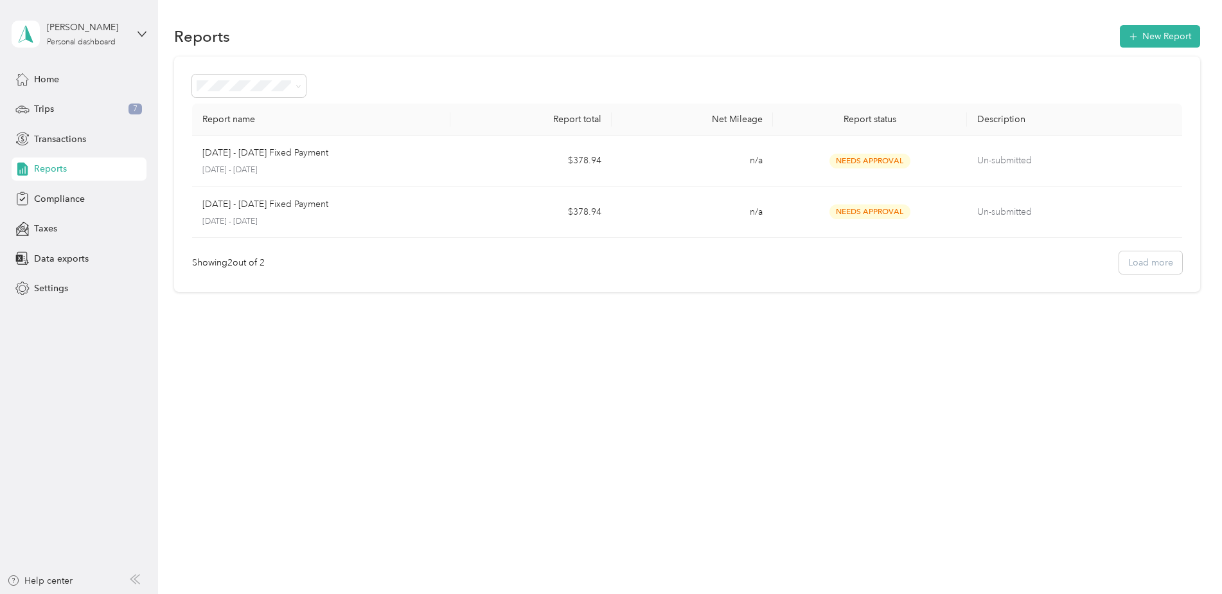
click at [238, 131] on div "Draft" at bounding box center [249, 131] width 96 height 13
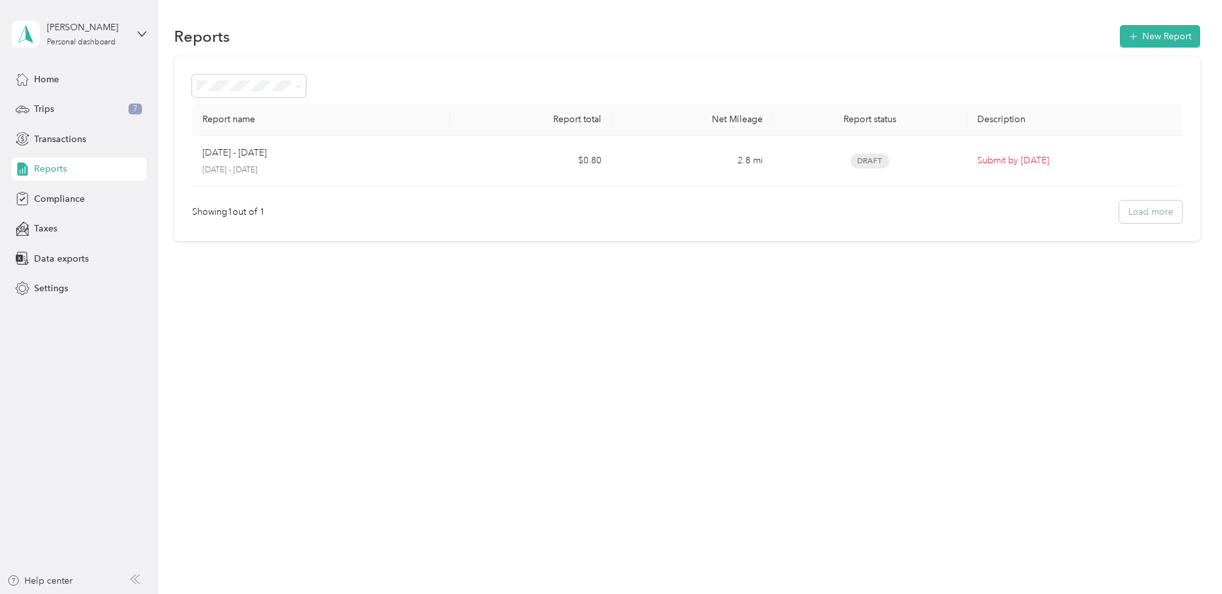
click at [249, 116] on li "All Reports" at bounding box center [249, 109] width 114 height 22
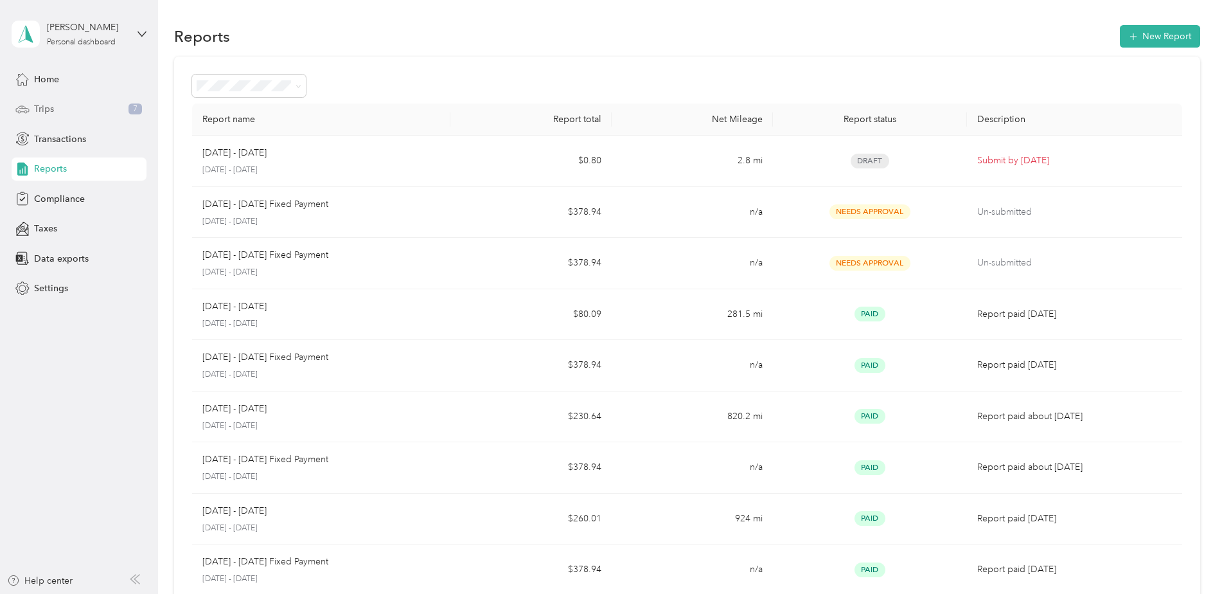
click at [82, 112] on div "Trips 7" at bounding box center [79, 109] width 135 height 23
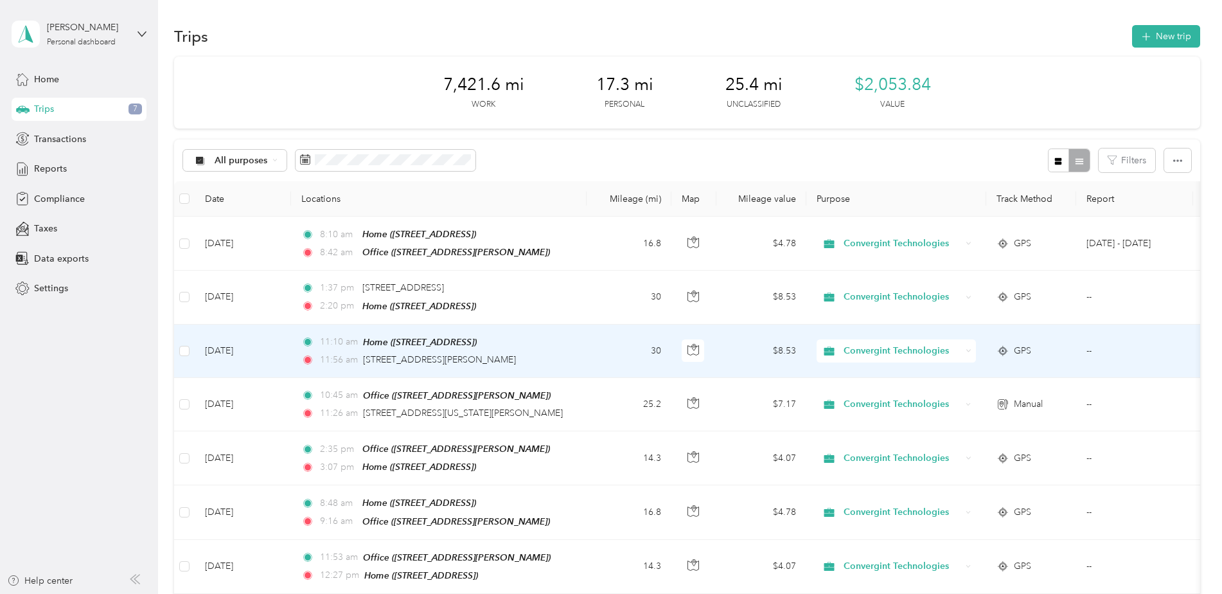
click at [248, 326] on td "[DATE]" at bounding box center [243, 350] width 96 height 53
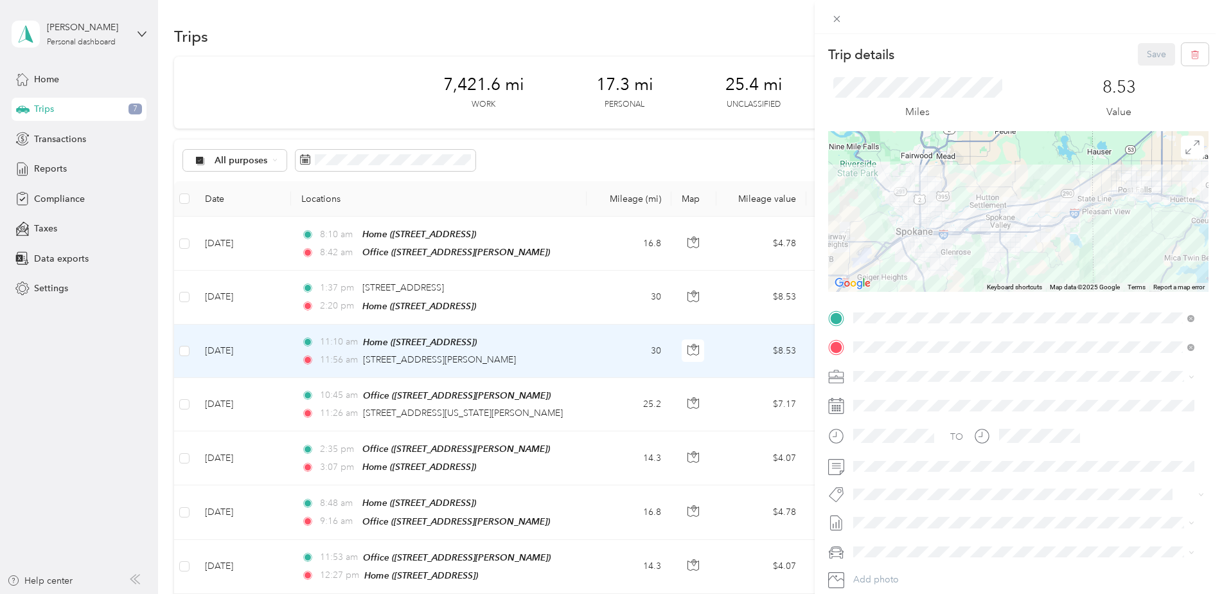
click at [217, 399] on div "Trip details Save This trip cannot be edited because it is either under review,…" at bounding box center [611, 297] width 1222 height 594
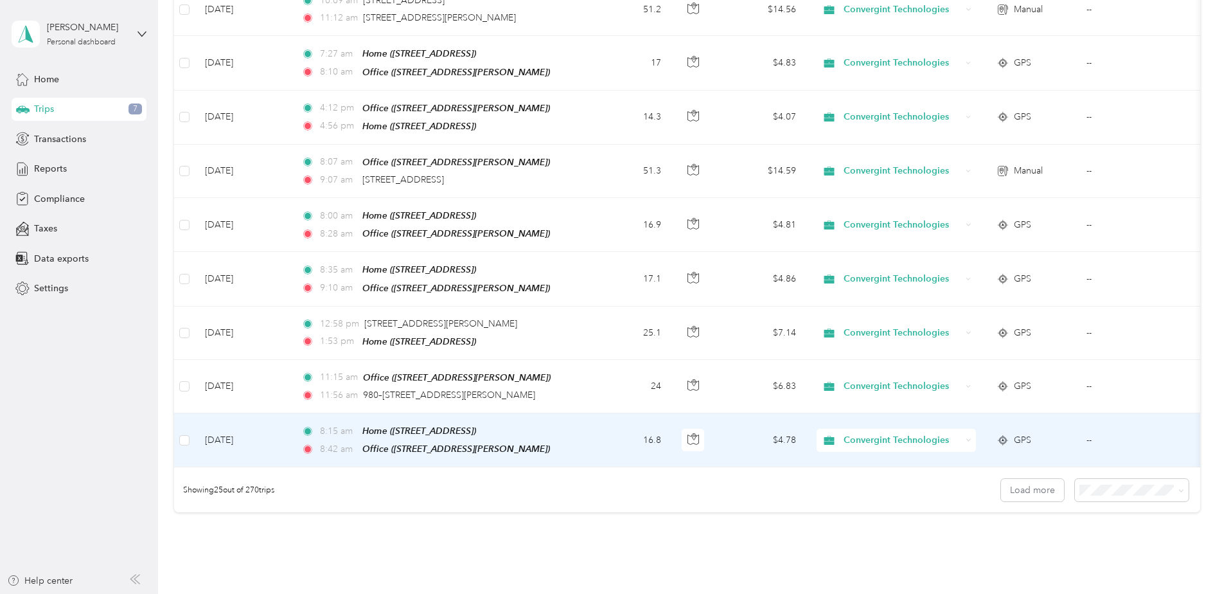
scroll to position [1175, 0]
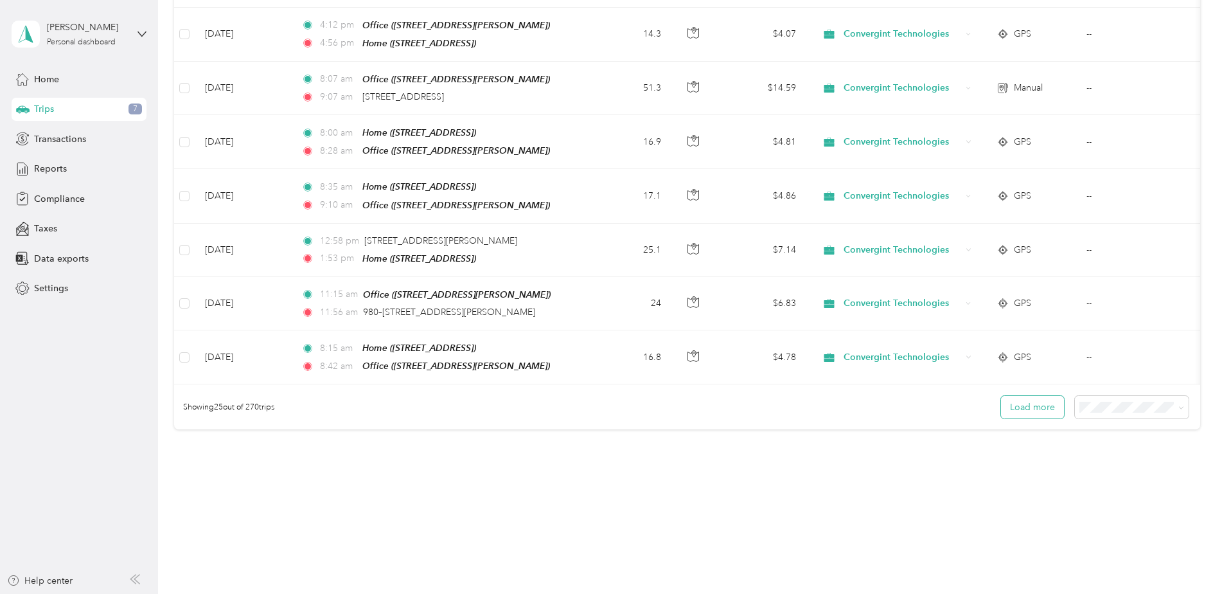
click at [1035, 396] on button "Load more" at bounding box center [1032, 407] width 63 height 22
click at [1114, 463] on div "100 per load" at bounding box center [1129, 462] width 96 height 13
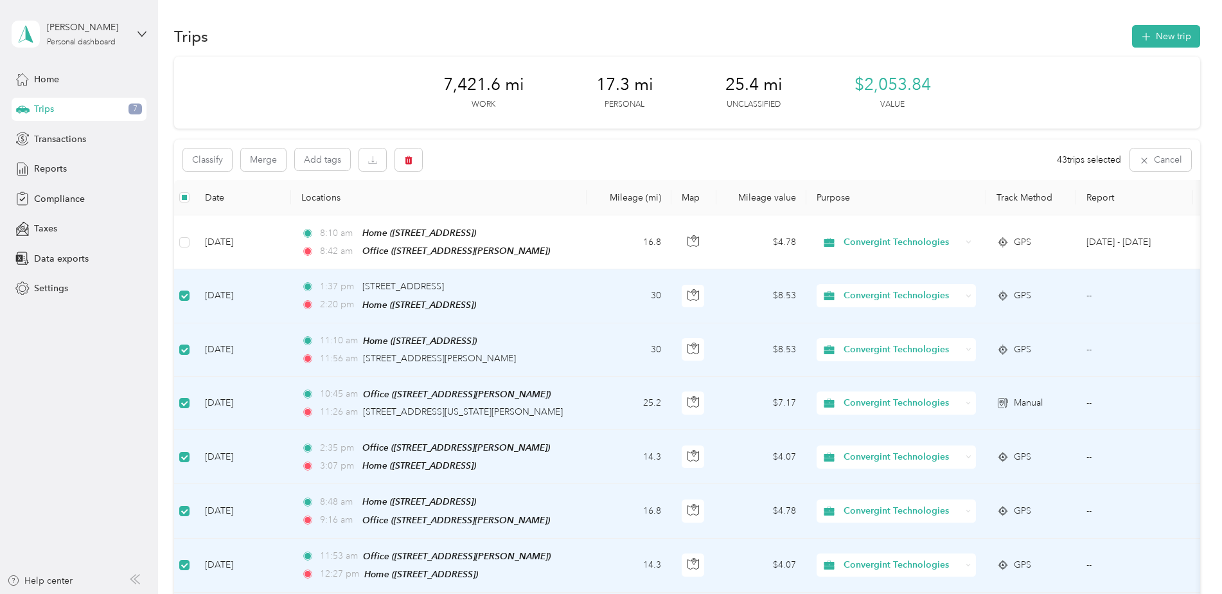
drag, startPoint x: 554, startPoint y: 312, endPoint x: 477, endPoint y: 162, distance: 168.4
click at [477, 162] on div "Classify Merge Add tags 43 trips selected Cancel" at bounding box center [687, 159] width 1026 height 40
click at [1090, 292] on td "--" at bounding box center [1134, 295] width 117 height 53
click at [207, 165] on button "Classify" at bounding box center [207, 159] width 49 height 22
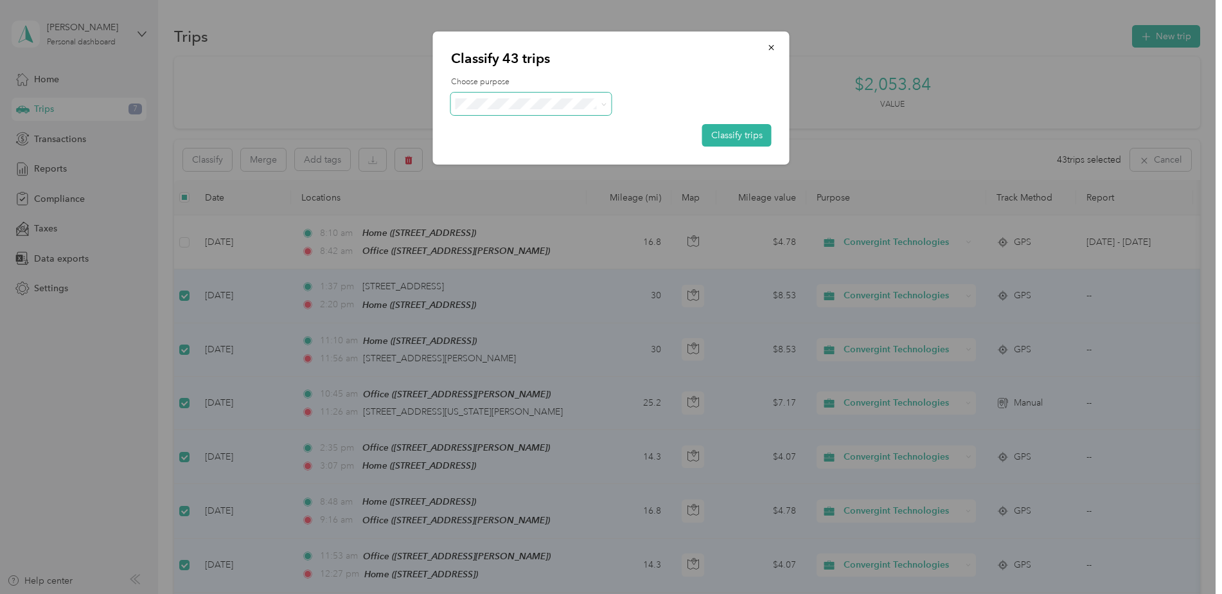
click at [563, 111] on span at bounding box center [531, 104] width 161 height 22
click at [566, 128] on span "Convergint Technologies" at bounding box center [543, 127] width 120 height 13
click at [752, 132] on button "Classify trips" at bounding box center [736, 135] width 69 height 22
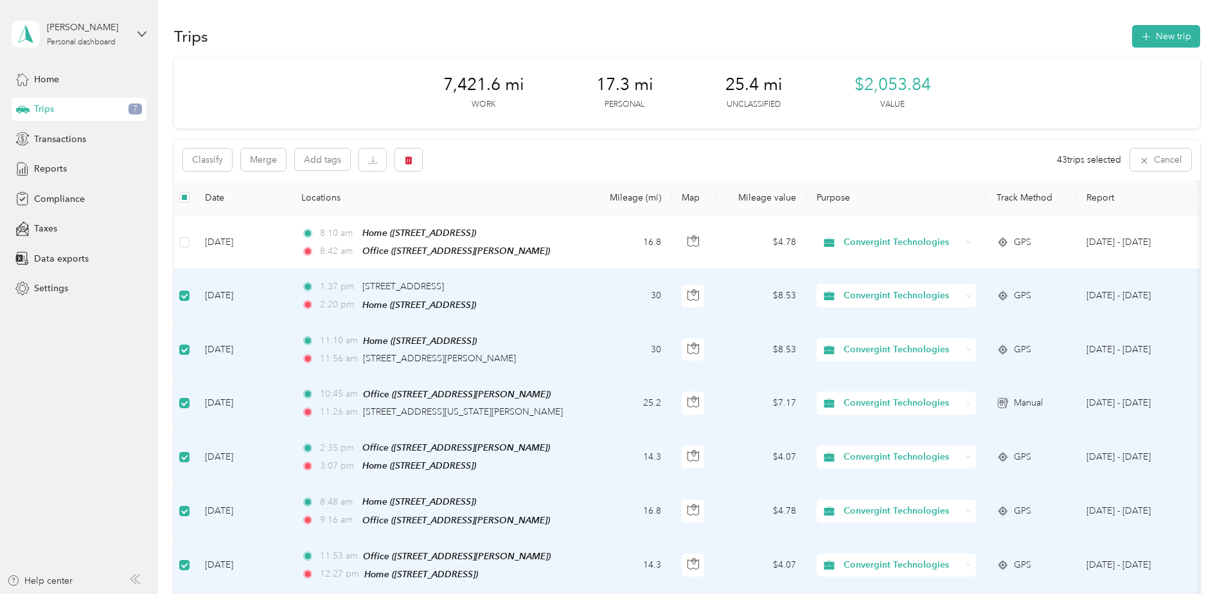
click at [1052, 401] on div "Manual" at bounding box center [1031, 403] width 69 height 14
click at [235, 402] on td "[DATE]" at bounding box center [243, 403] width 96 height 53
click at [512, 149] on div "Classify Merge Add tags 43 trips selected Cancel" at bounding box center [687, 159] width 1026 height 40
click at [957, 148] on div "Classify Merge Add tags 43 trips selected Cancel" at bounding box center [687, 159] width 1026 height 40
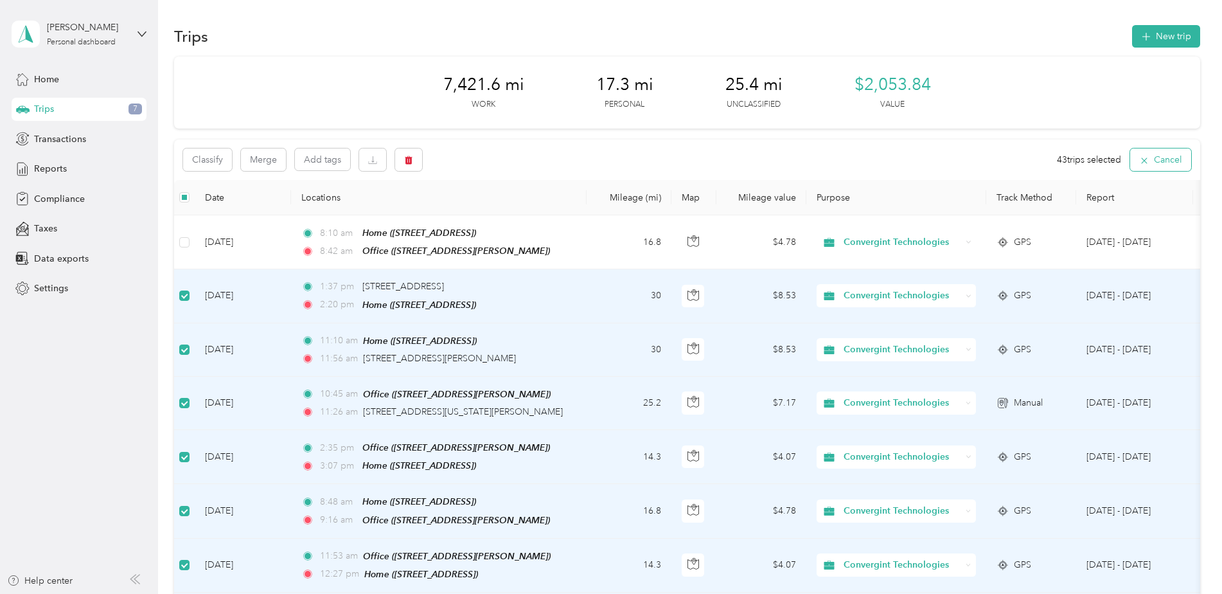
click at [1154, 154] on button "Cancel" at bounding box center [1160, 159] width 61 height 22
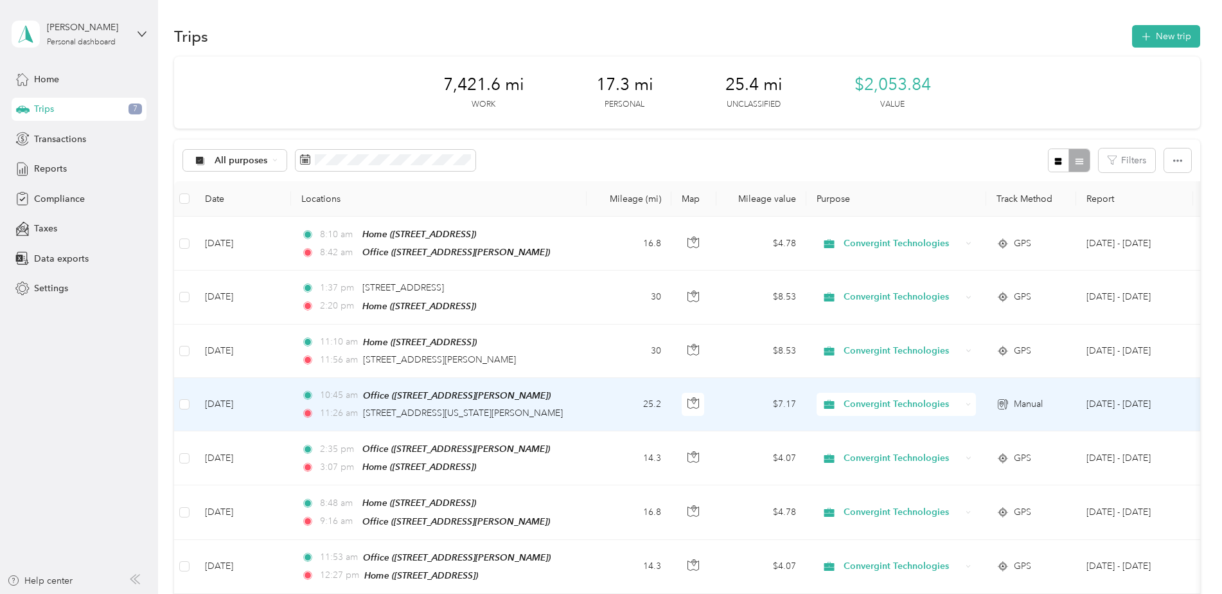
click at [247, 400] on td "[DATE]" at bounding box center [243, 404] width 96 height 53
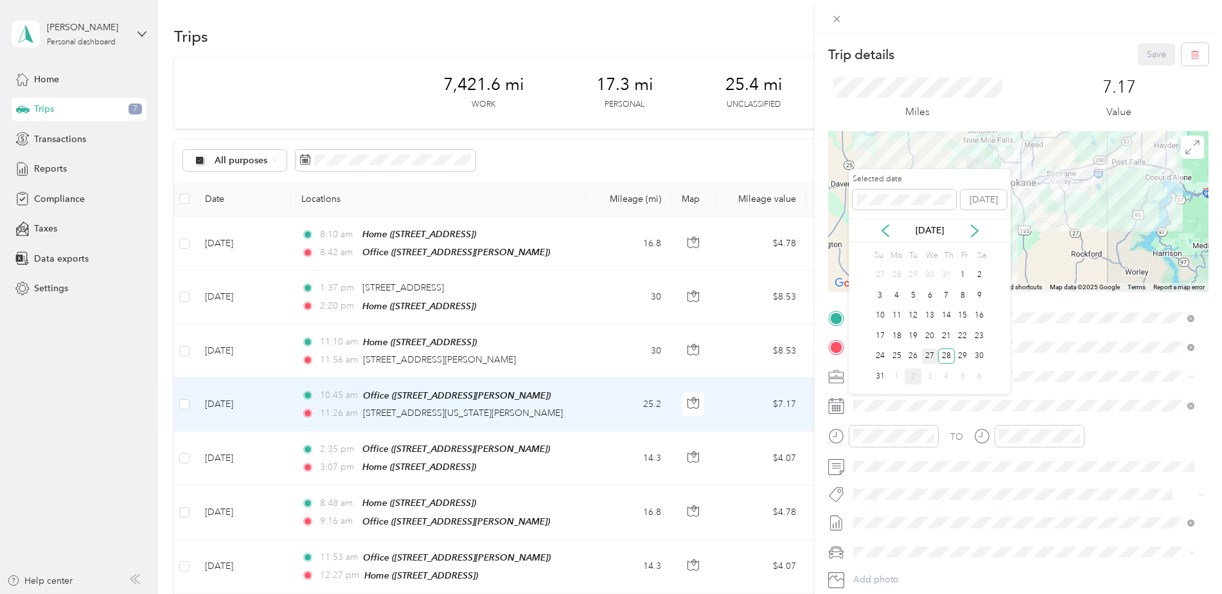
click at [934, 351] on div "27" at bounding box center [929, 356] width 17 height 16
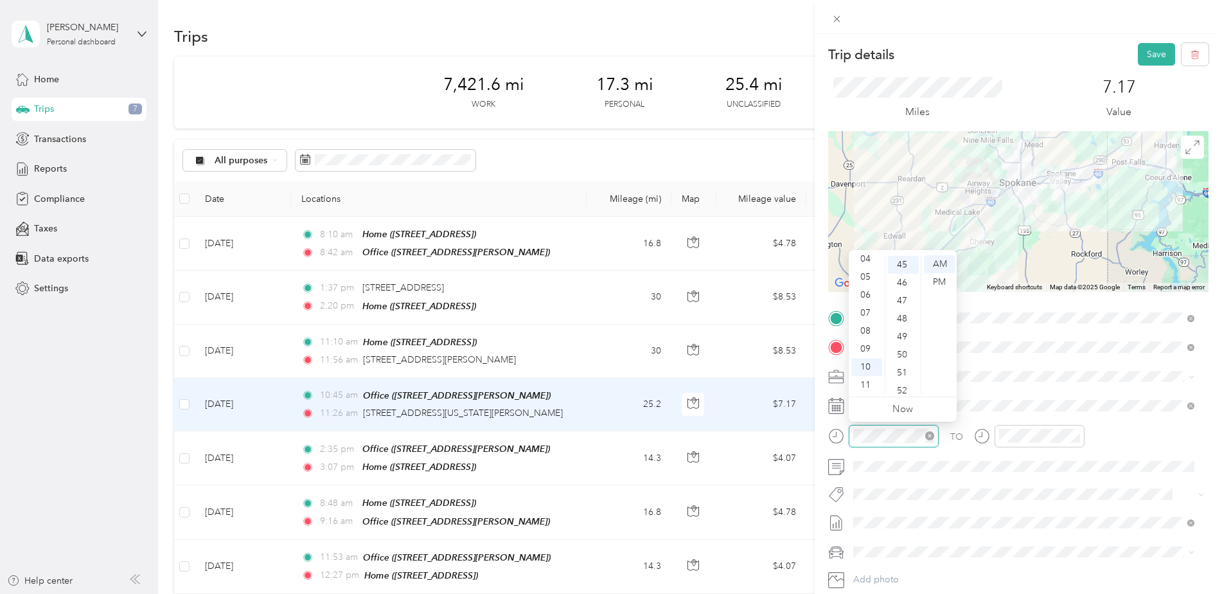
scroll to position [810, 0]
click at [860, 348] on div "09" at bounding box center [866, 349] width 31 height 18
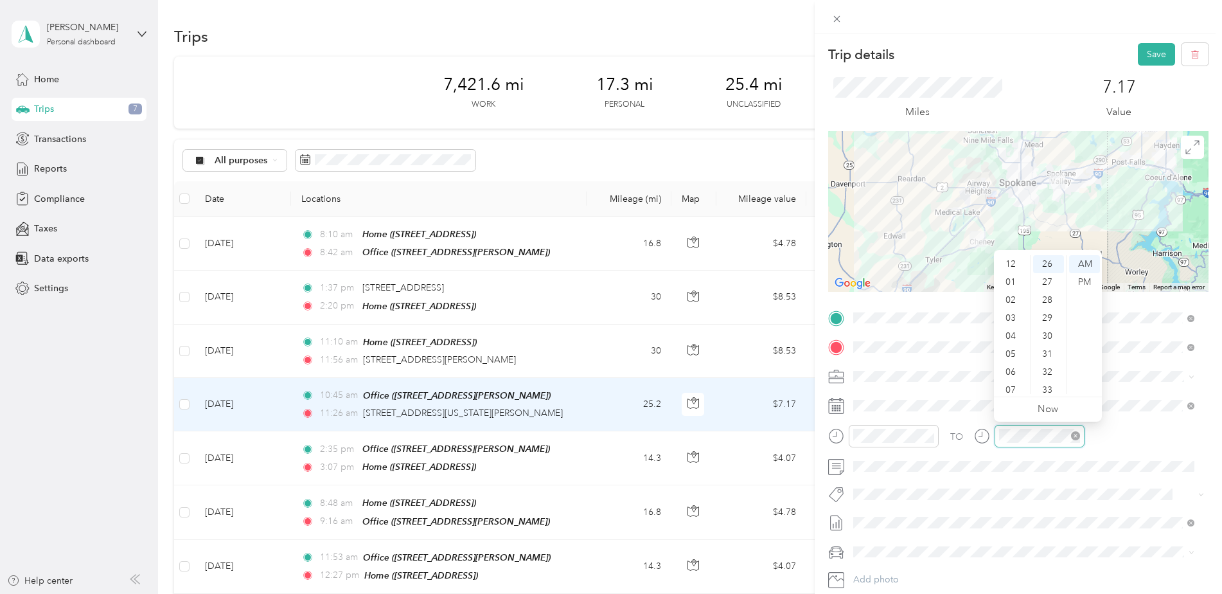
scroll to position [77, 0]
click at [1016, 363] on div "10" at bounding box center [1012, 367] width 31 height 18
click at [1153, 55] on button "Save" at bounding box center [1156, 54] width 37 height 22
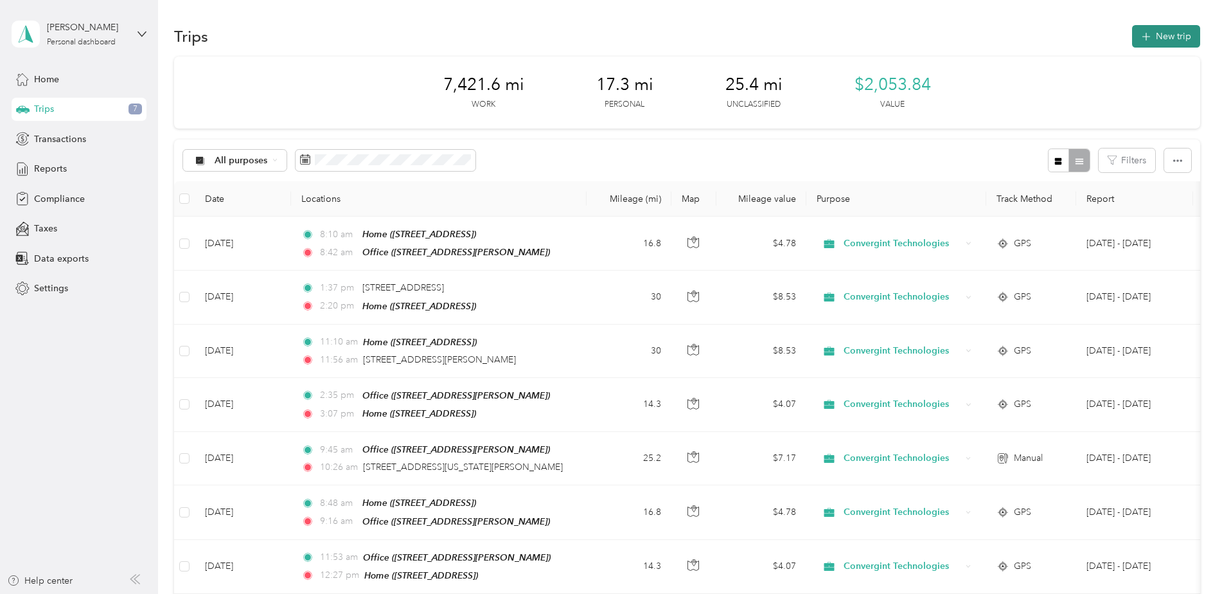
click at [1152, 30] on button "New trip" at bounding box center [1166, 36] width 68 height 22
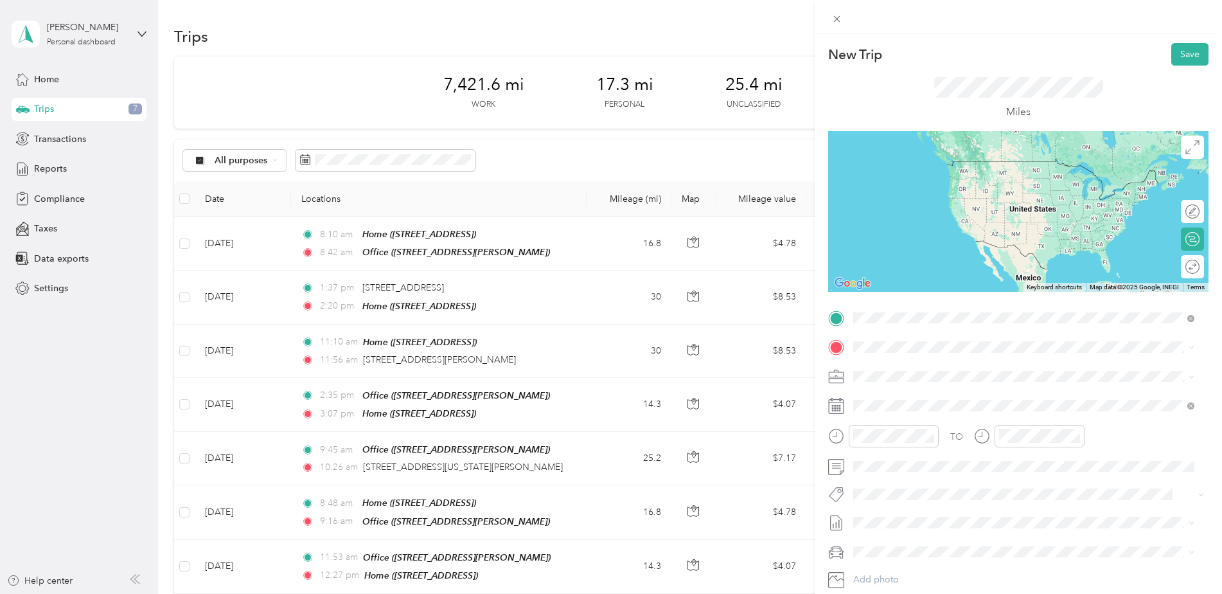
click at [923, 359] on span "[STREET_ADDRESS][US_STATE][PERSON_NAME][US_STATE]" at bounding box center [1001, 365] width 247 height 12
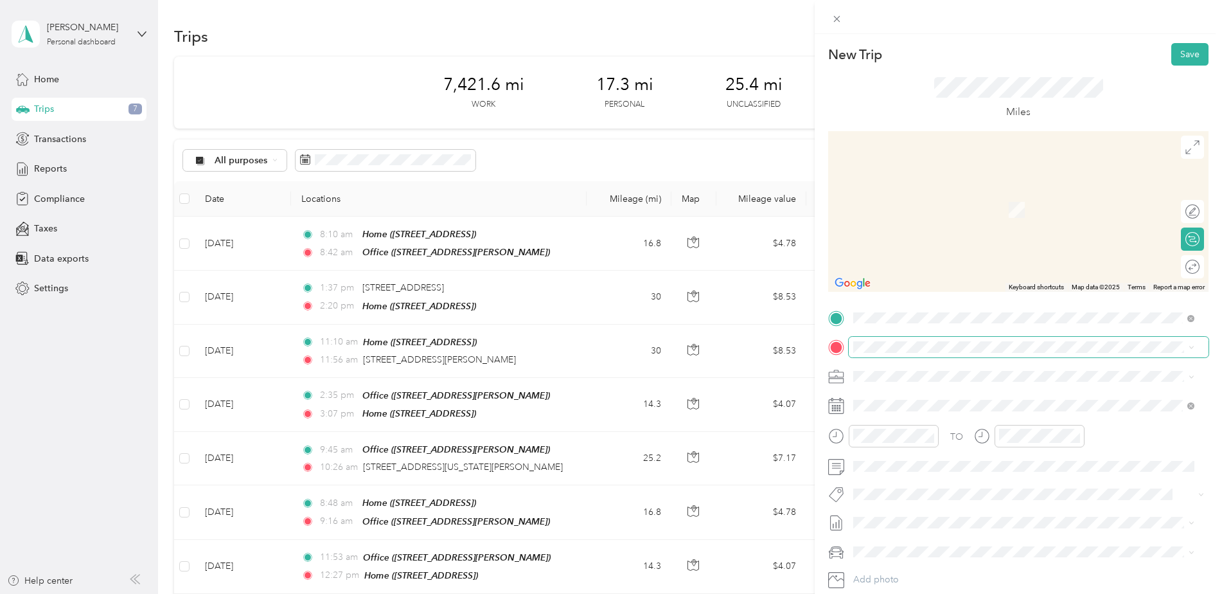
click at [979, 353] on span at bounding box center [1029, 347] width 360 height 21
click at [1002, 399] on span "[STREET_ADDRESS][PERSON_NAME][US_STATE]" at bounding box center [978, 393] width 200 height 12
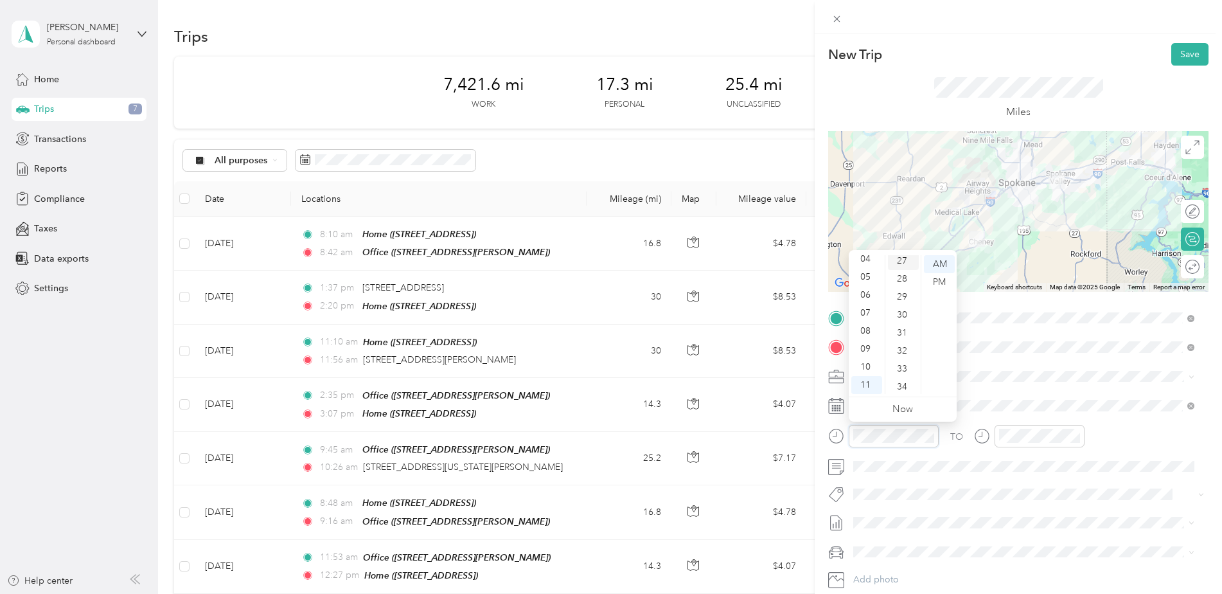
scroll to position [514, 0]
click at [901, 285] on div "30" at bounding box center [903, 290] width 31 height 18
click at [909, 341] on div "27" at bounding box center [903, 339] width 31 height 18
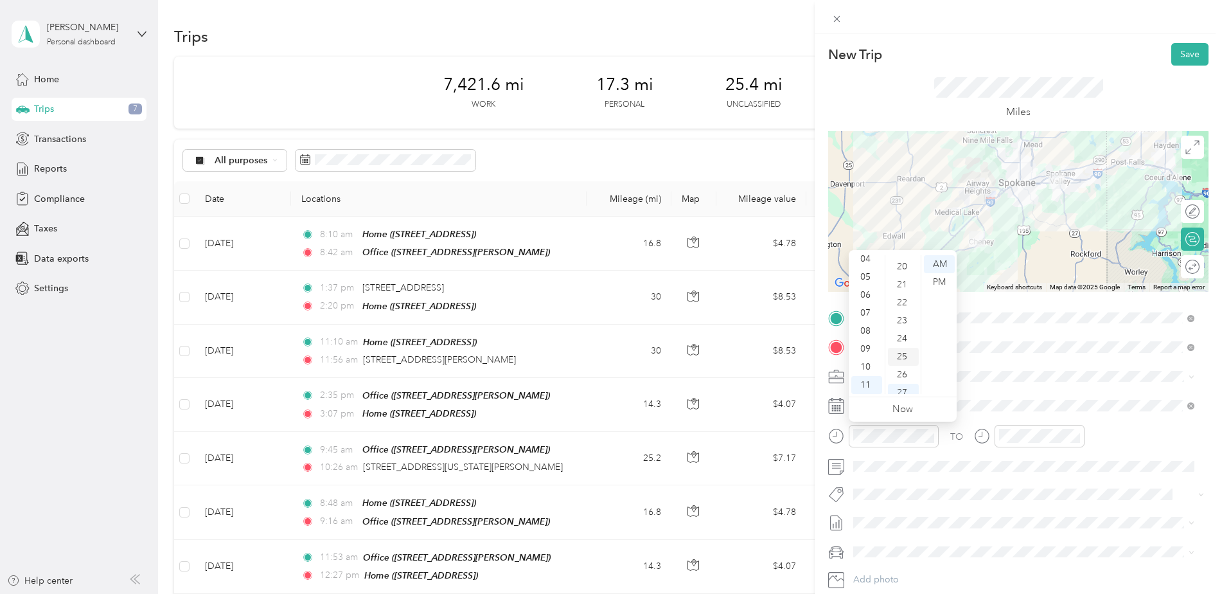
click at [901, 360] on div "25" at bounding box center [903, 357] width 31 height 18
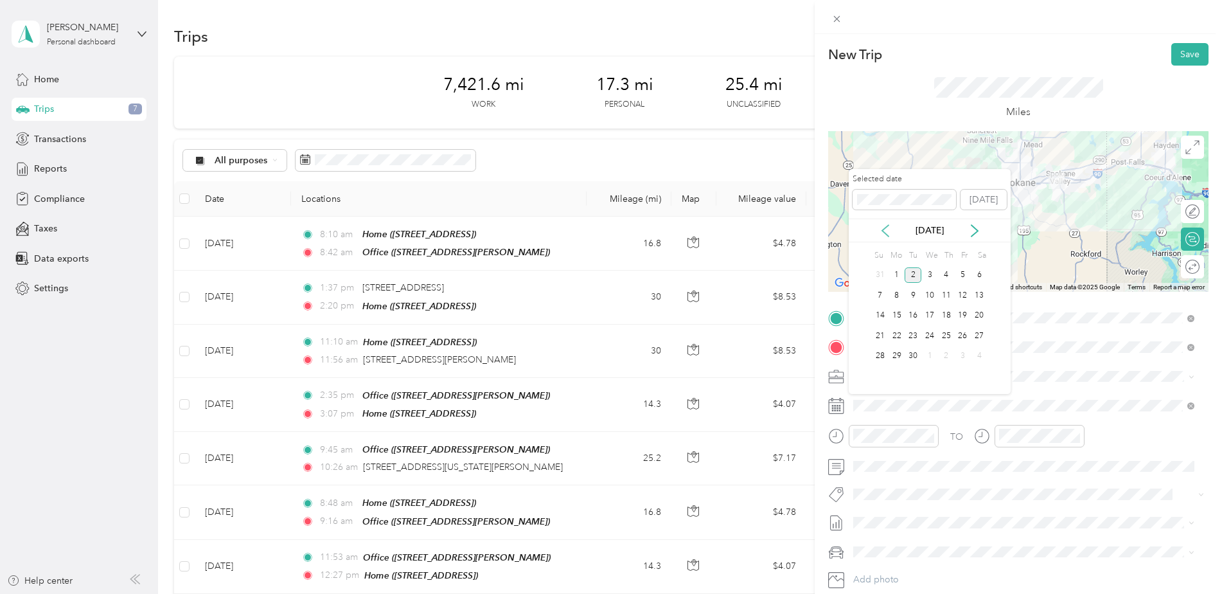
click at [882, 231] on icon at bounding box center [885, 231] width 6 height 12
click at [926, 357] on div "27" at bounding box center [929, 356] width 17 height 16
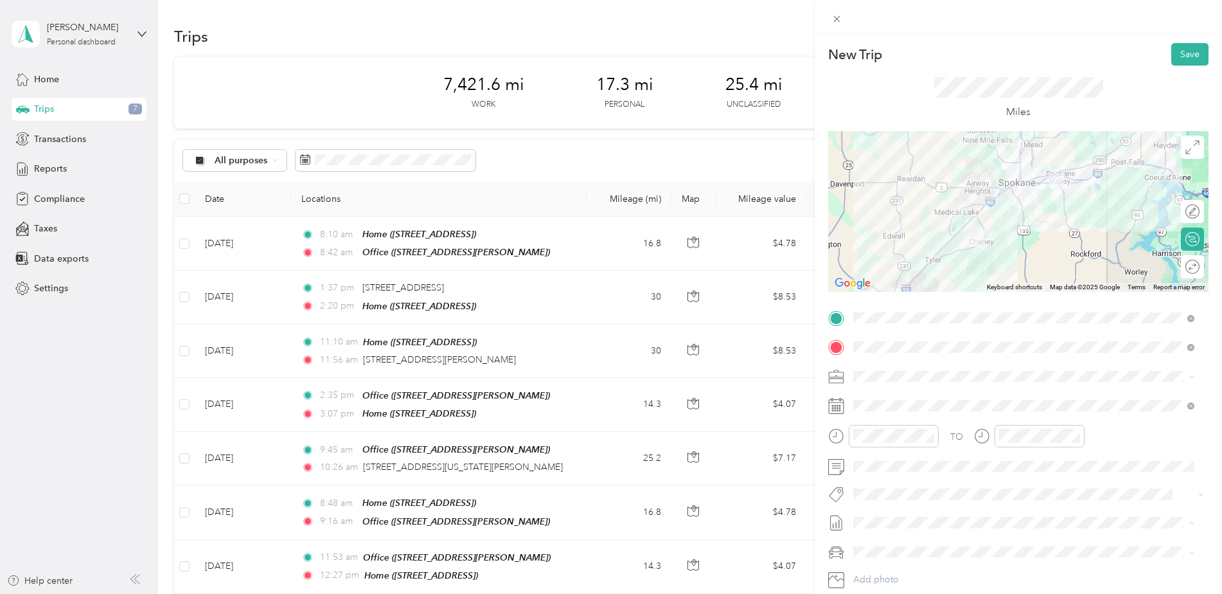
click at [910, 565] on span "[DATE] - [DATE]" at bounding box center [885, 564] width 64 height 13
click at [911, 536] on li "Volkswagen Tiguan" at bounding box center [1024, 529] width 350 height 22
click at [1175, 48] on button "Save" at bounding box center [1189, 54] width 37 height 22
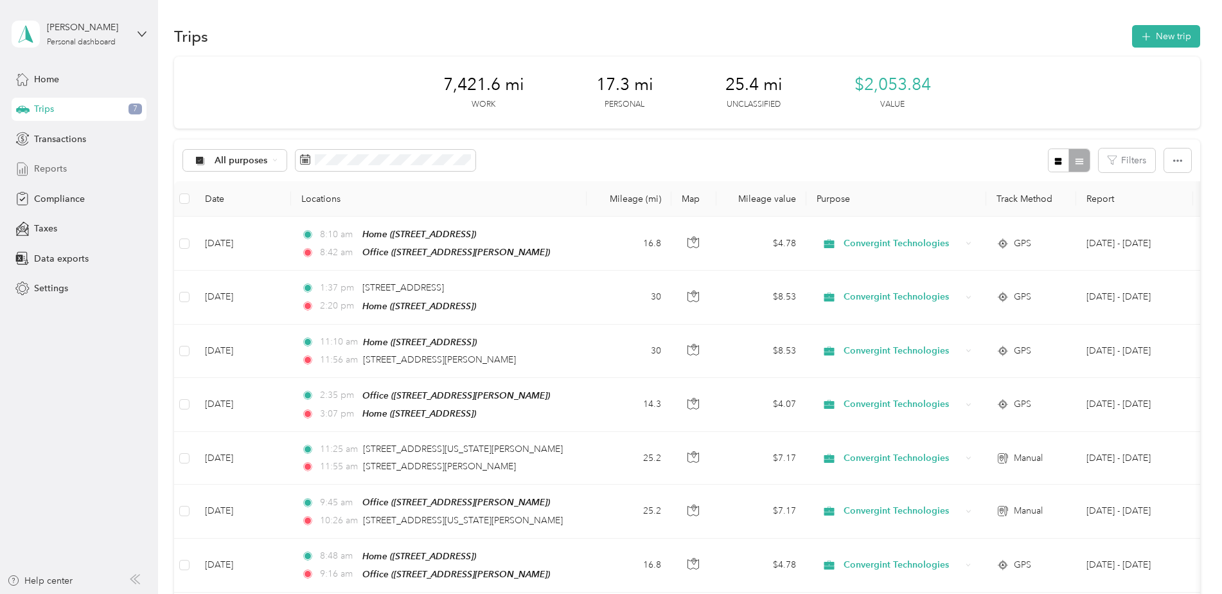
click at [57, 175] on div "Reports" at bounding box center [79, 168] width 135 height 23
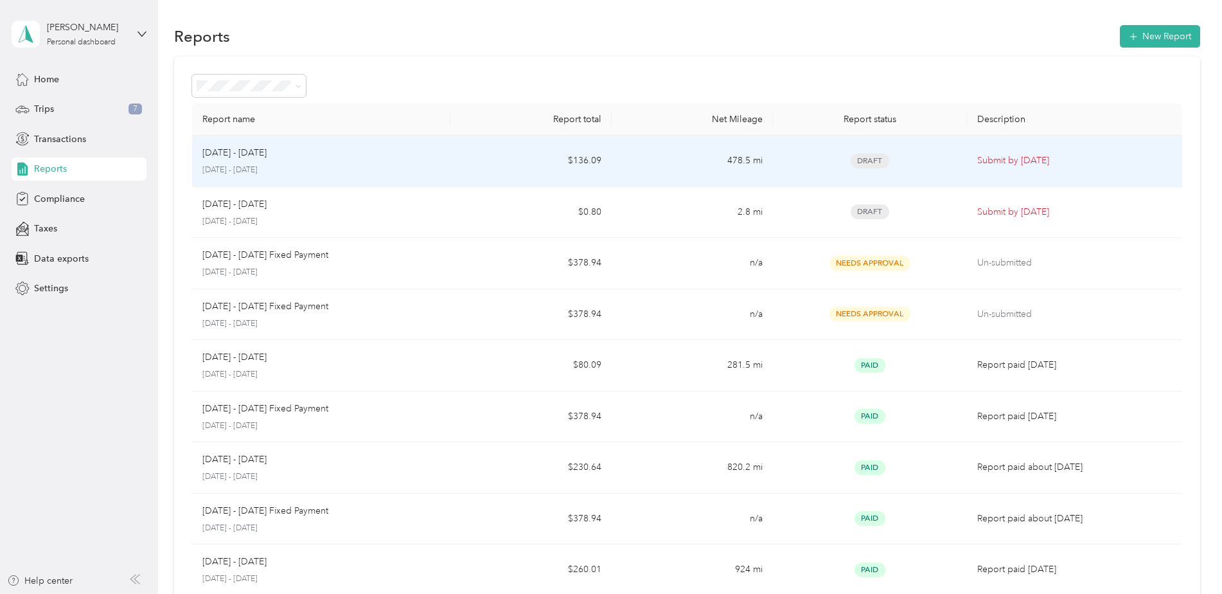
click at [459, 164] on td "$136.09" at bounding box center [530, 161] width 161 height 51
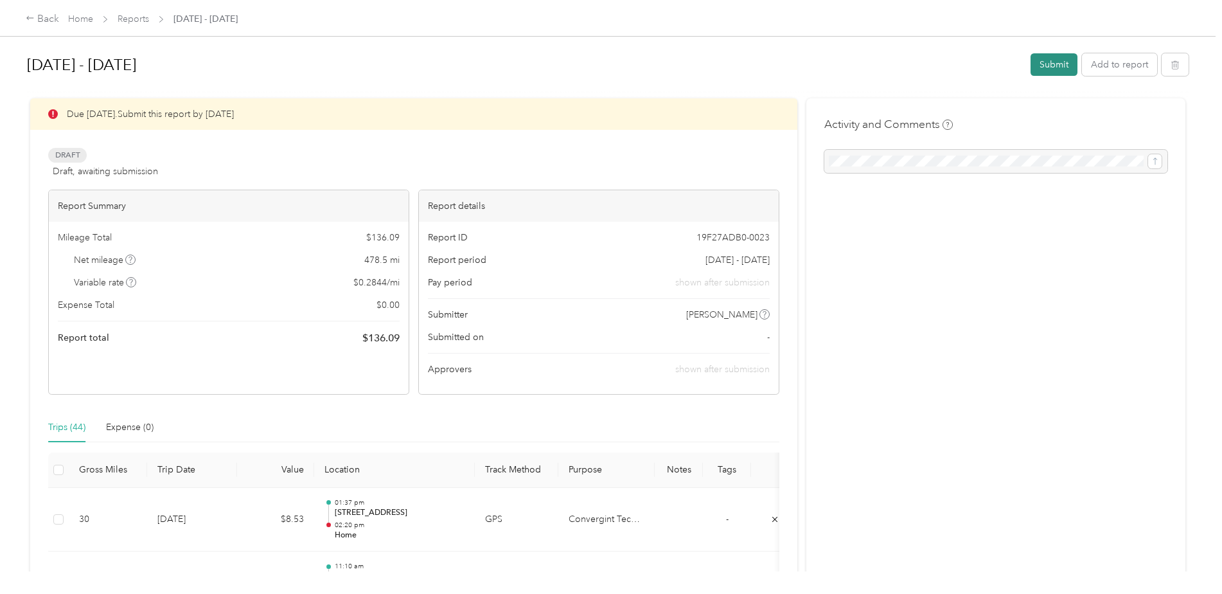
click at [1051, 69] on button "Submit" at bounding box center [1054, 64] width 47 height 22
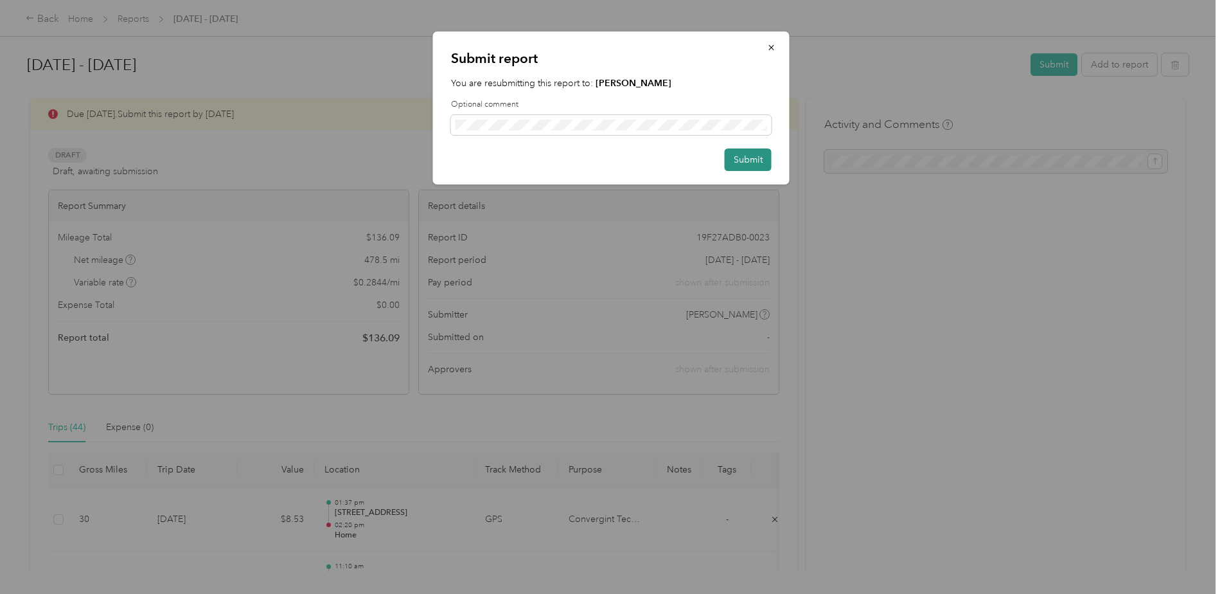
click at [763, 157] on button "Submit" at bounding box center [748, 159] width 47 height 22
